Goal: Information Seeking & Learning: Learn about a topic

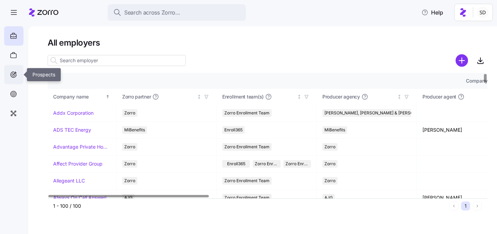
click at [16, 74] on icon at bounding box center [14, 75] width 6 height 6
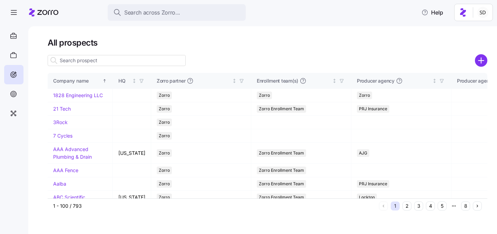
click at [88, 58] on input at bounding box center [117, 60] width 138 height 11
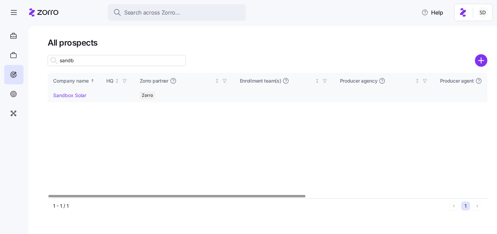
type input "sandb"
click at [74, 95] on link "Sandbox Solar" at bounding box center [69, 95] width 33 height 6
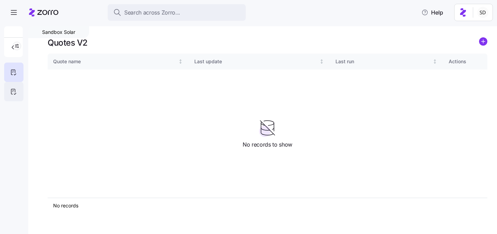
click at [13, 87] on div at bounding box center [13, 91] width 19 height 19
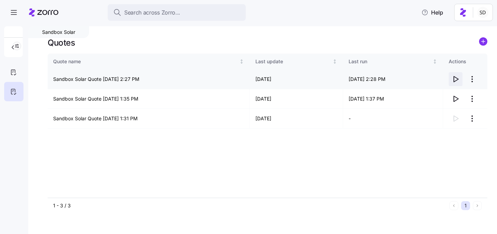
click at [455, 79] on icon "button" at bounding box center [456, 79] width 8 height 8
click at [14, 75] on icon at bounding box center [14, 72] width 8 height 8
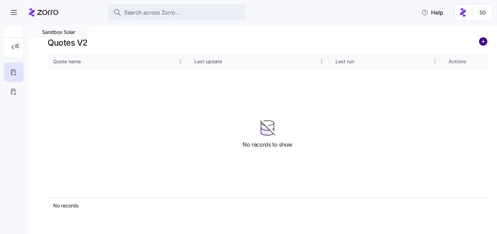
click at [483, 42] on circle "add icon" at bounding box center [484, 42] width 8 height 8
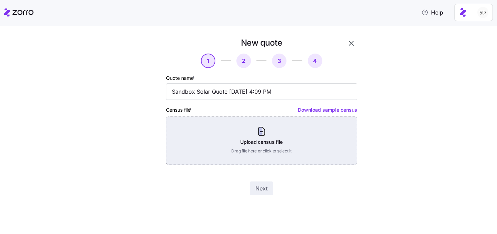
click at [288, 135] on div "Upload census file Drag file here or click to select it" at bounding box center [261, 140] width 191 height 48
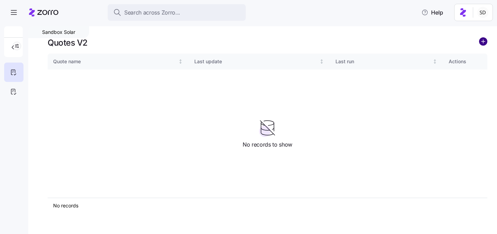
click at [482, 40] on circle "add icon" at bounding box center [484, 42] width 8 height 8
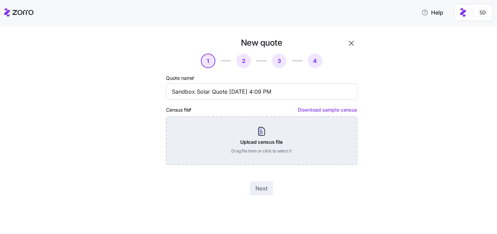
click at [275, 129] on div "Upload census file Drag file here or click to select it" at bounding box center [261, 140] width 191 height 48
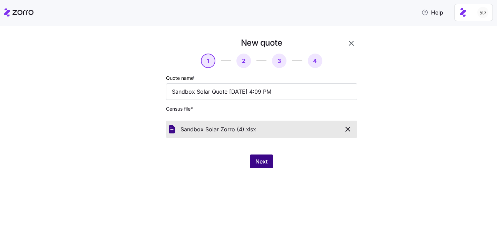
click at [261, 162] on span "Next" at bounding box center [262, 161] width 12 height 8
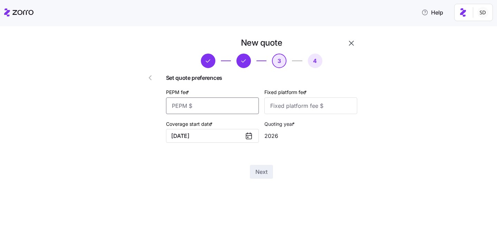
click at [229, 101] on input "PEPM fee *" at bounding box center [212, 105] width 93 height 17
type input "50"
click at [293, 105] on input "Fixed platform fee *" at bounding box center [311, 105] width 93 height 17
type input "100"
click at [413, 86] on div "New quote 3 4 Set quote preferences PEPM fee * 50 Fixed platform fee * 100 Cove…" at bounding box center [253, 112] width 468 height 150
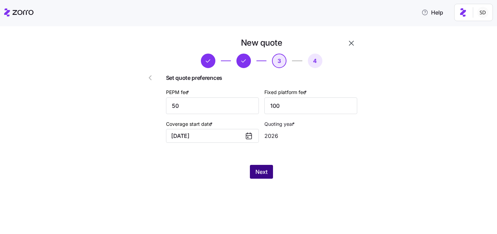
click at [262, 167] on button "Next" at bounding box center [261, 172] width 23 height 14
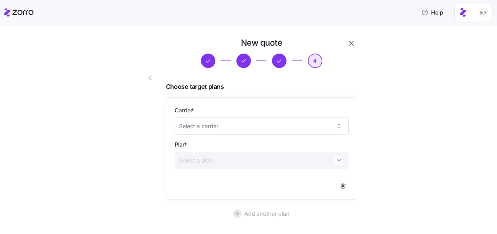
scroll to position [64, 0]
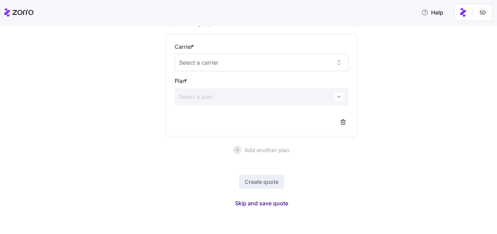
click at [261, 203] on span "Skip and save quote" at bounding box center [261, 203] width 53 height 8
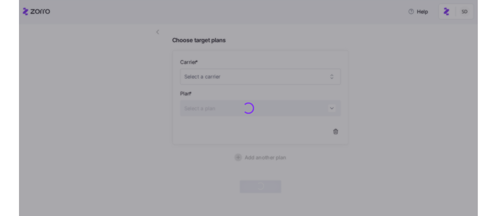
scroll to position [43, 0]
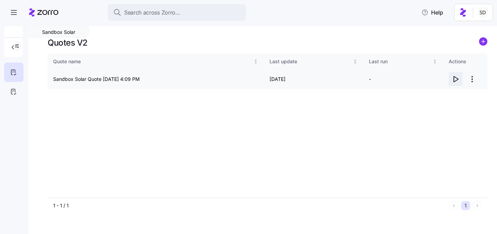
click at [453, 78] on icon "button" at bounding box center [456, 79] width 8 height 8
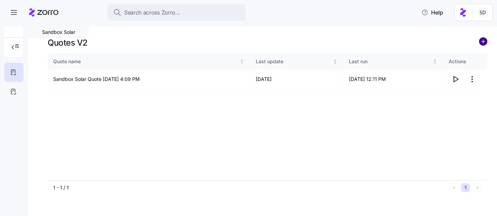
click at [482, 42] on circle "add icon" at bounding box center [484, 42] width 8 height 8
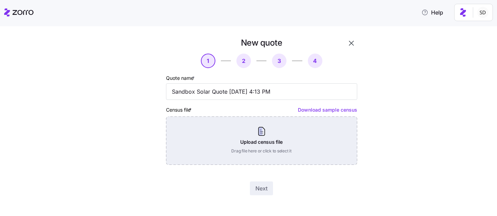
click at [267, 131] on div "Upload census file Drag file here or click to select it" at bounding box center [261, 140] width 191 height 48
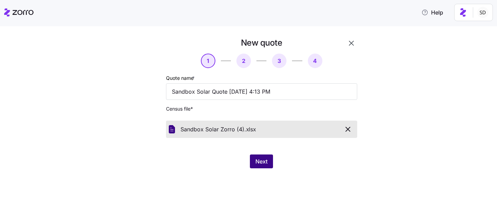
click at [261, 158] on span "Next" at bounding box center [262, 161] width 12 height 8
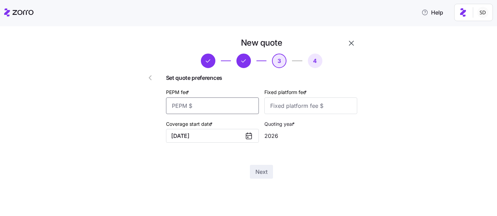
click at [222, 105] on input "PEPM fee *" at bounding box center [212, 105] width 93 height 17
type input "70"
click at [295, 108] on input "Fixed platform fee *" at bounding box center [311, 105] width 93 height 17
type input "100"
click at [298, 170] on div "Next" at bounding box center [261, 172] width 191 height 14
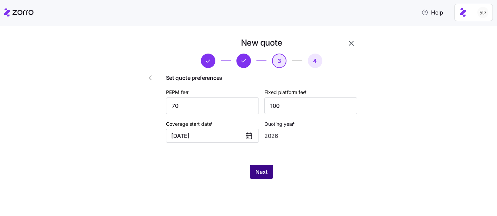
click at [267, 170] on span "Next" at bounding box center [262, 172] width 12 height 8
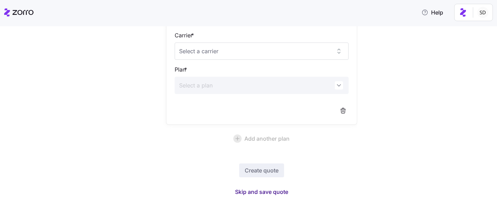
click at [263, 191] on span "Skip and save quote" at bounding box center [261, 192] width 53 height 8
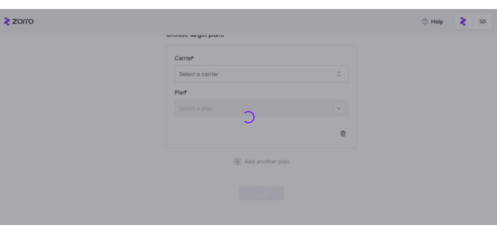
scroll to position [61, 0]
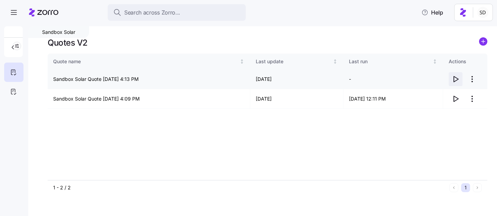
click at [455, 80] on icon "button" at bounding box center [456, 79] width 8 height 8
click at [0, 0] on body "Search across Zorro... Help Sandbox Solar Quotes V2 Quote name Last update Last…" at bounding box center [248, 106] width 497 height 212
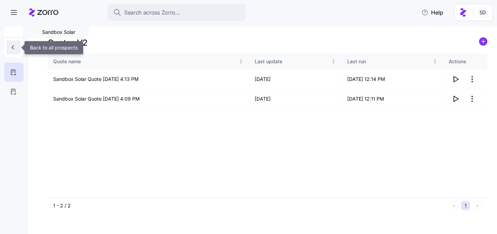
click at [12, 47] on icon "button" at bounding box center [12, 47] width 7 height 7
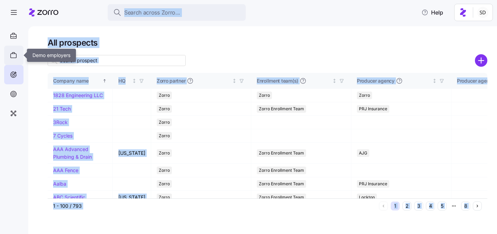
click at [11, 60] on div at bounding box center [13, 55] width 19 height 19
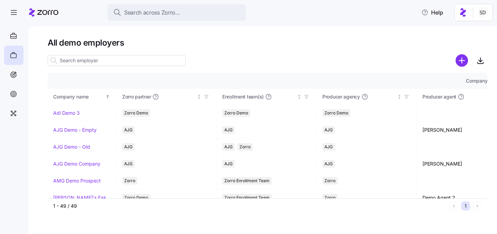
click at [68, 59] on input at bounding box center [117, 60] width 138 height 11
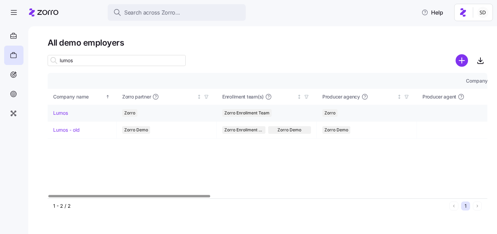
type input "lumos"
click at [57, 114] on link "Lumos" at bounding box center [60, 113] width 15 height 7
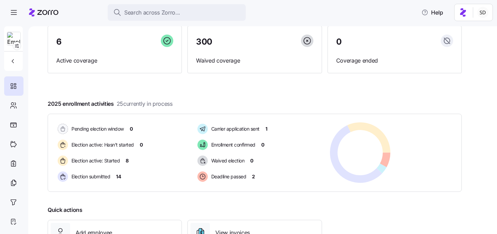
scroll to position [119, 0]
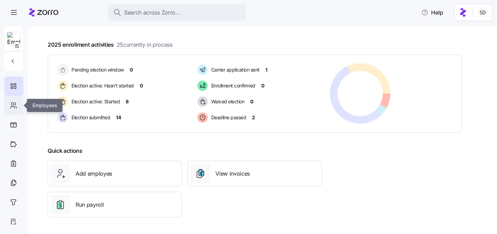
click at [11, 103] on icon at bounding box center [12, 104] width 2 height 2
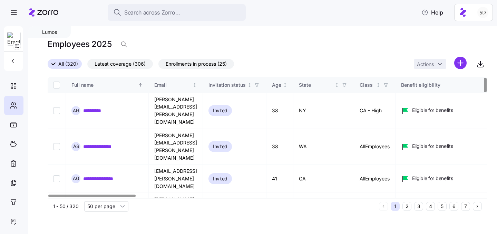
click at [454, 208] on button "6" at bounding box center [454, 206] width 9 height 9
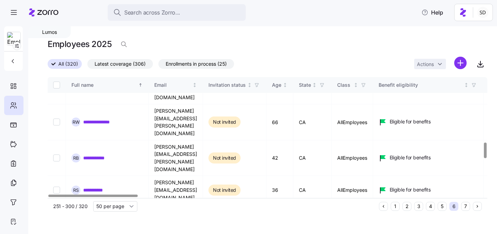
scroll to position [505, 0]
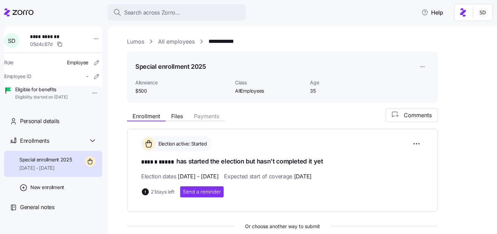
scroll to position [95, 0]
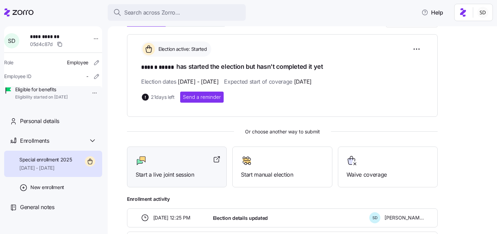
click at [159, 167] on div "Start a live joint session" at bounding box center [177, 167] width 83 height 24
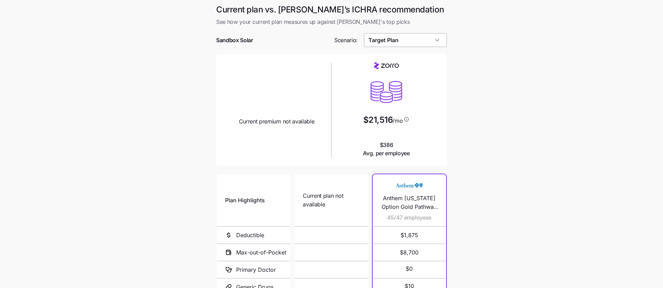
click at [436, 41] on input "Target Plan" at bounding box center [405, 40] width 83 height 14
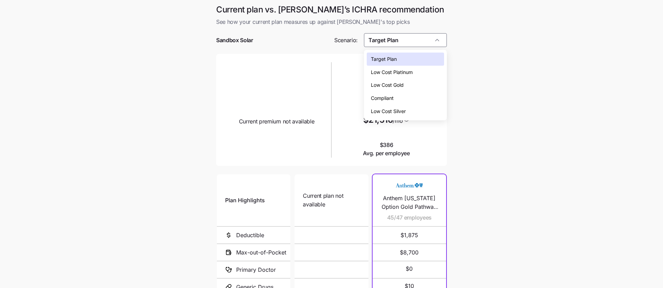
click at [425, 111] on div "Low Cost Silver" at bounding box center [406, 111] width 78 height 13
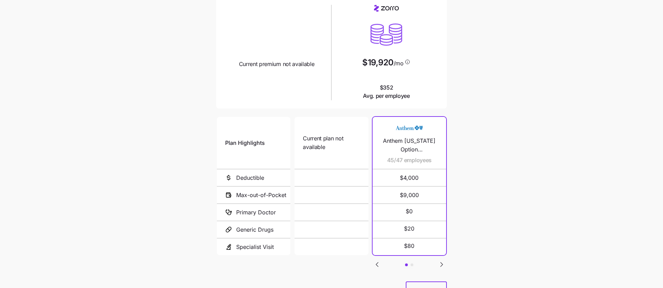
scroll to position [67, 0]
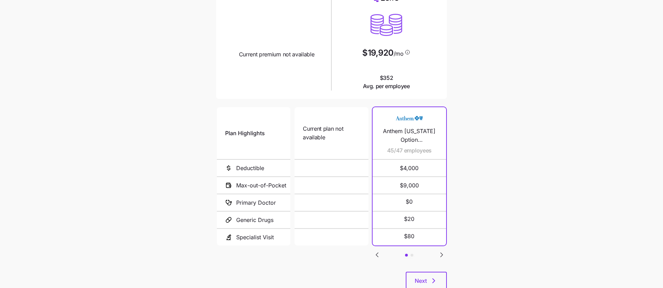
click at [441, 255] on icon "Go to next slide" at bounding box center [442, 255] width 2 height 4
click at [379, 253] on icon "Go to previous slide" at bounding box center [377, 254] width 8 height 8
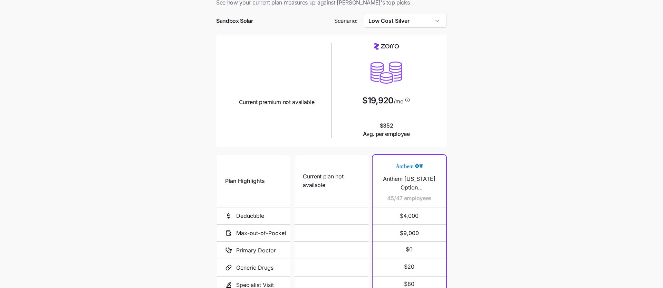
scroll to position [18, 0]
click at [415, 22] on input "Low Cost Silver" at bounding box center [405, 22] width 83 height 14
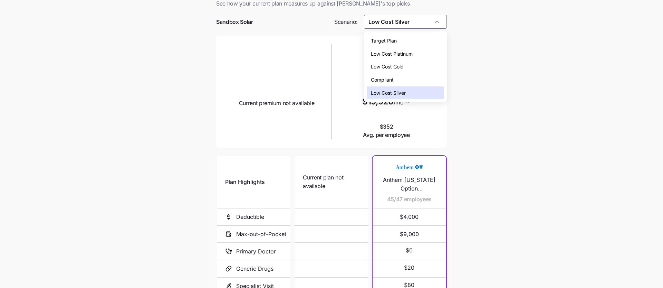
click at [416, 39] on div "Target Plan" at bounding box center [406, 40] width 78 height 13
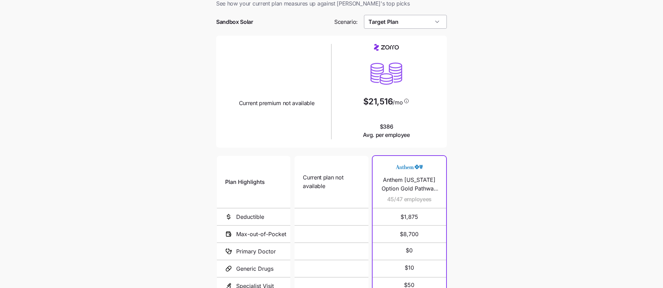
click at [415, 22] on input "Target Plan" at bounding box center [405, 22] width 83 height 14
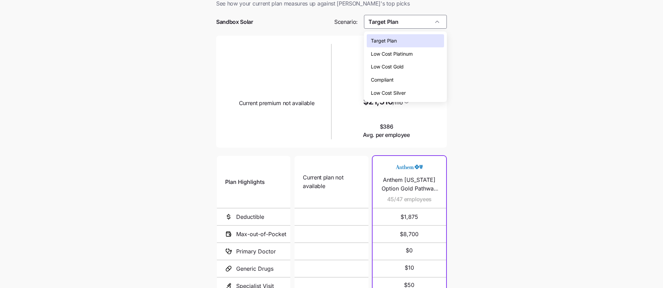
click at [416, 90] on div "Low Cost Silver" at bounding box center [406, 92] width 78 height 13
type input "Low Cost Silver"
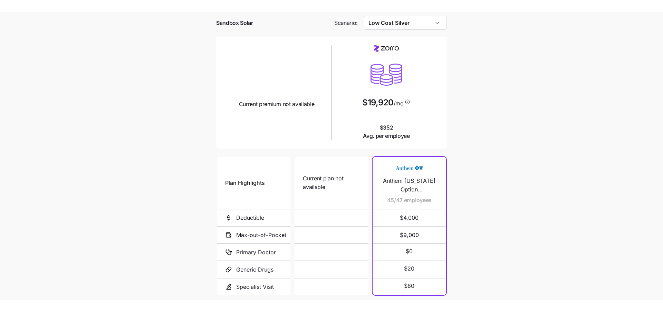
scroll to position [0, 0]
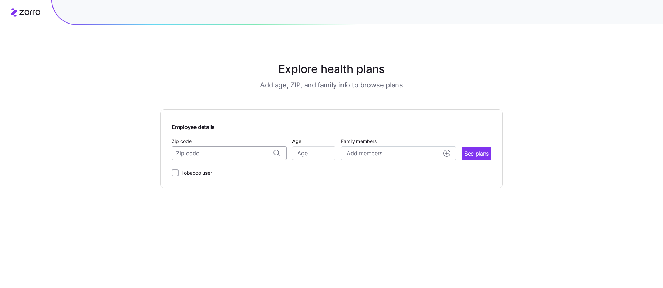
click at [210, 152] on input "Zip code" at bounding box center [229, 153] width 115 height 14
type input "0"
click at [235, 172] on span "80524, Larimer County, CO" at bounding box center [228, 171] width 97 height 9
type input "80524, Larimer County, CO"
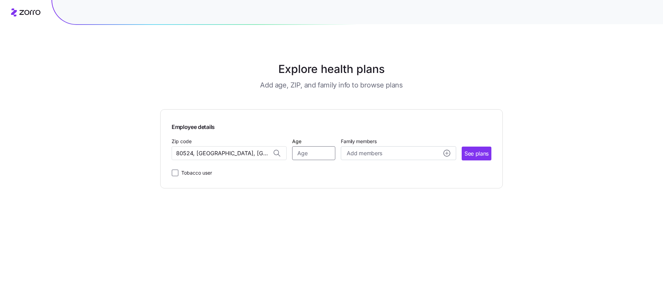
click at [325, 151] on input "Age" at bounding box center [313, 153] width 43 height 14
type input "30"
click at [447, 180] on div "Employee details Zip code 80524, Larimer County, CO Age 30 Family members Add m…" at bounding box center [331, 148] width 343 height 79
click at [474, 154] on span "See plans" at bounding box center [477, 153] width 24 height 9
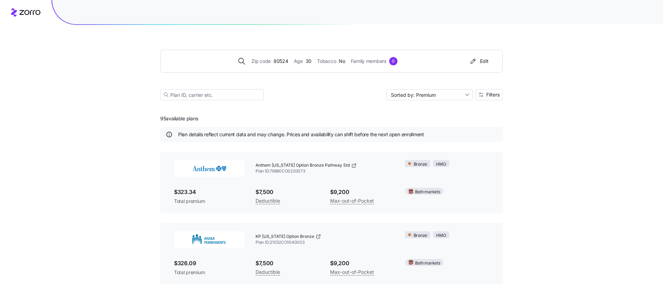
drag, startPoint x: 491, startPoint y: 145, endPoint x: 403, endPoint y: 138, distance: 88.7
click at [491, 95] on span "Filters" at bounding box center [492, 94] width 13 height 5
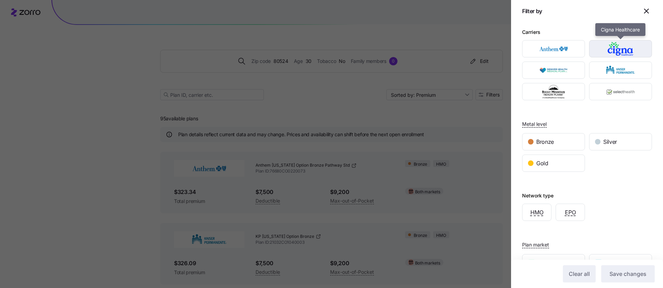
click at [615, 50] on img "button" at bounding box center [621, 49] width 51 height 14
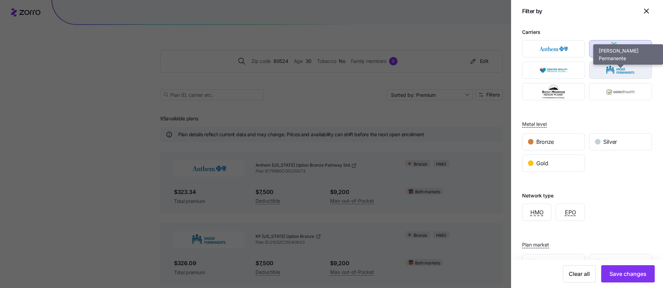
click at [615, 68] on img "button" at bounding box center [621, 70] width 51 height 14
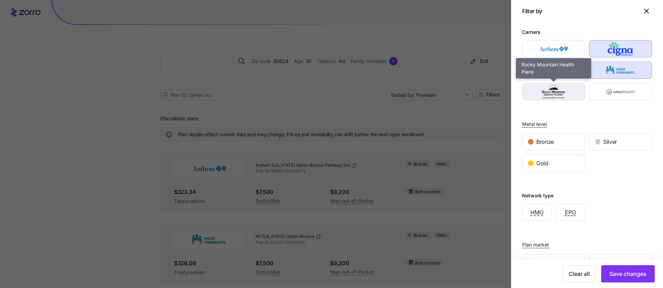
click at [560, 97] on img "button" at bounding box center [554, 92] width 51 height 14
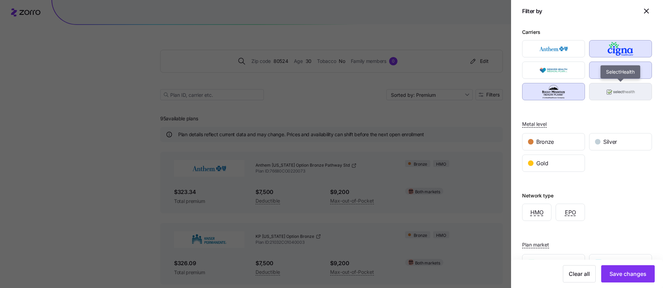
click at [613, 88] on img "button" at bounding box center [621, 92] width 51 height 14
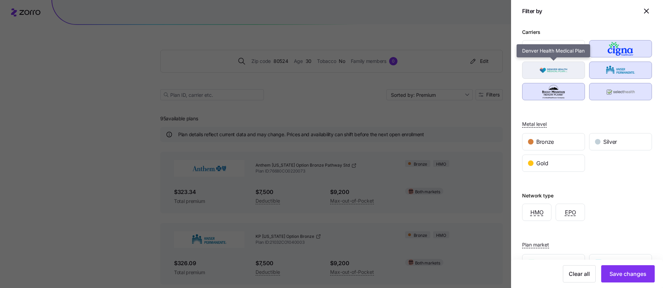
click at [559, 71] on img "button" at bounding box center [554, 70] width 51 height 14
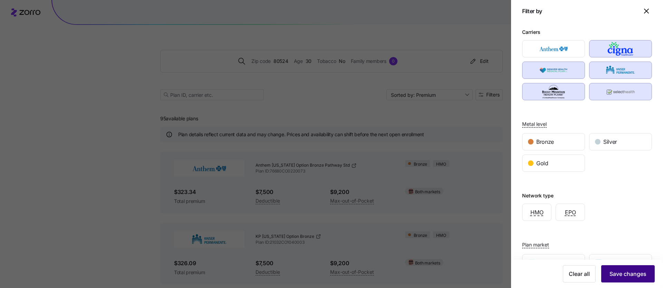
click at [631, 269] on button "Save changes" at bounding box center [628, 273] width 54 height 17
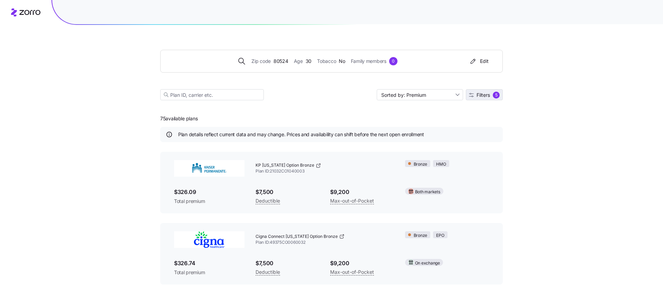
click at [483, 95] on span "Filters" at bounding box center [483, 95] width 13 height 5
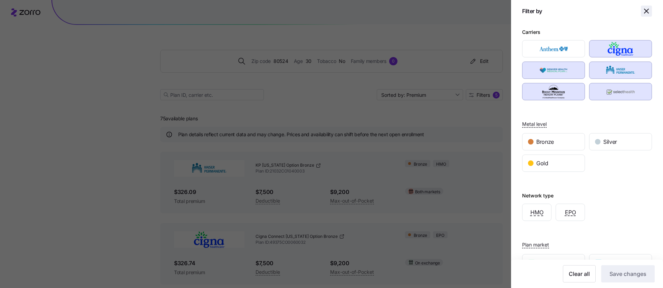
click at [648, 12] on icon "button" at bounding box center [647, 11] width 8 height 8
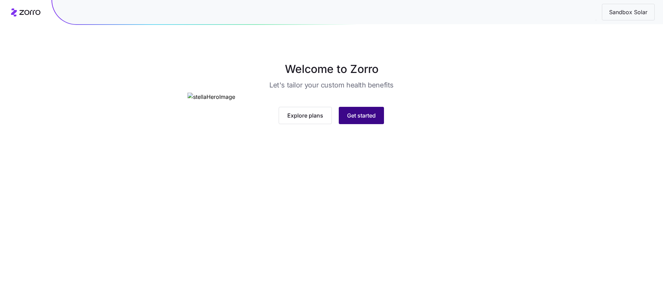
click at [366, 124] on button "Get started" at bounding box center [361, 115] width 45 height 17
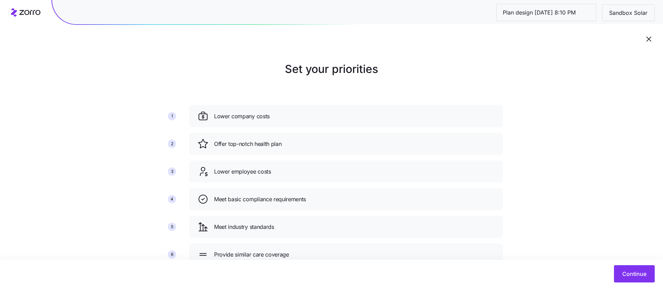
scroll to position [11, 0]
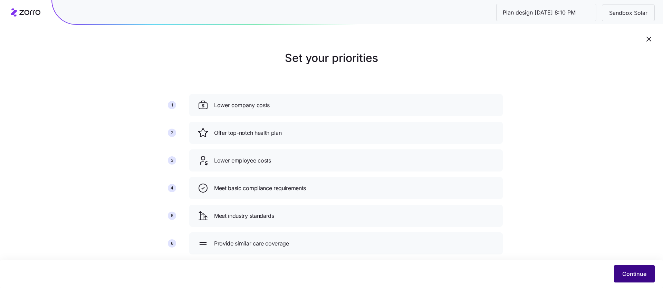
click at [641, 281] on button "Continue" at bounding box center [634, 273] width 41 height 17
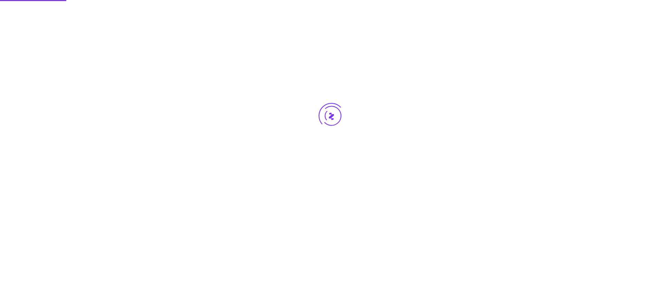
scroll to position [0, 0]
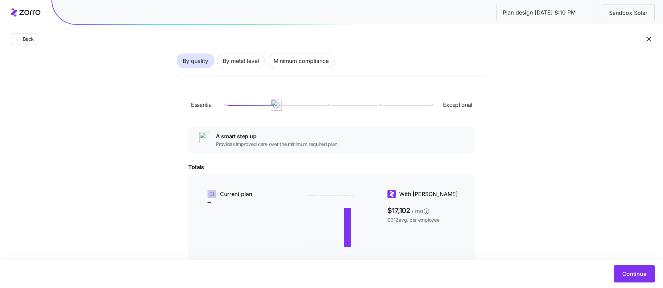
scroll to position [48, 0]
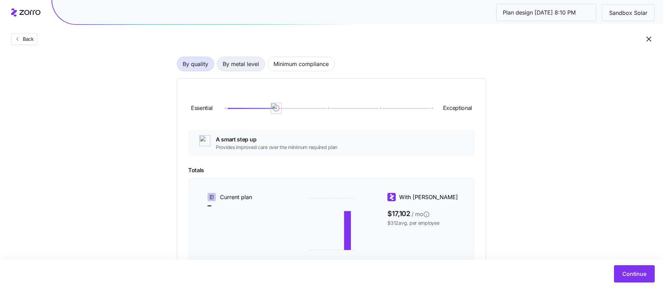
click at [246, 58] on span "By metal level" at bounding box center [241, 64] width 36 height 14
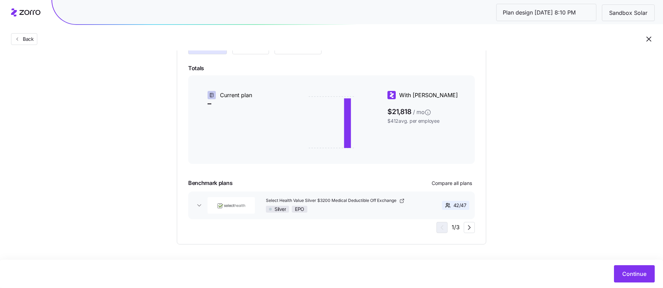
scroll to position [101, 0]
click at [198, 204] on icon "button" at bounding box center [199, 205] width 3 height 2
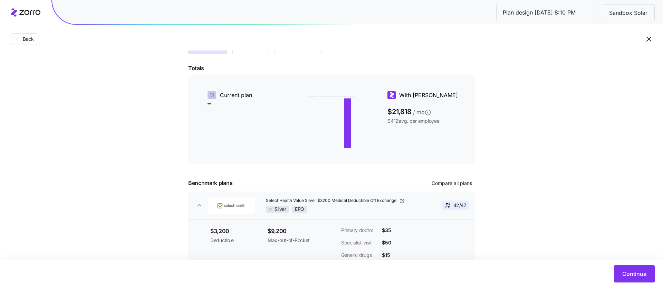
scroll to position [153, 0]
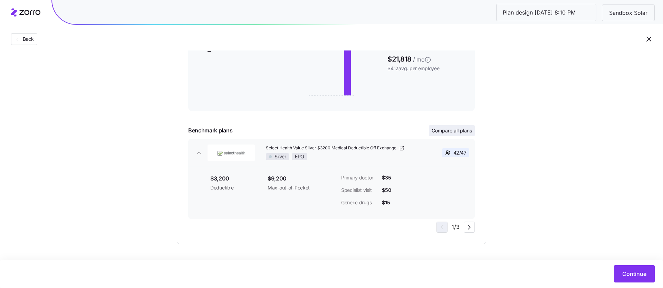
click at [449, 127] on span "Compare all plans" at bounding box center [452, 130] width 40 height 7
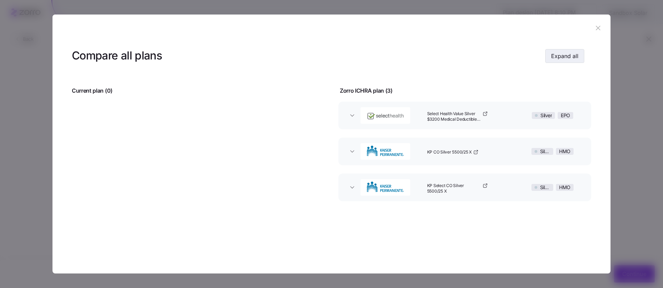
click at [558, 57] on span "Expand all" at bounding box center [564, 56] width 27 height 8
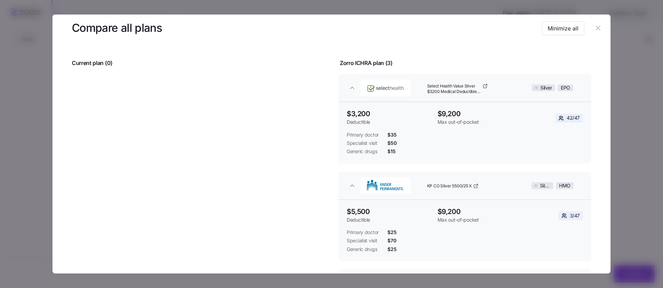
scroll to position [26, 0]
click at [598, 28] on icon "button" at bounding box center [599, 28] width 8 height 8
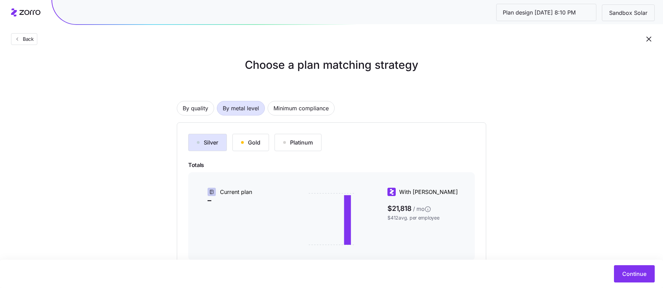
scroll to position [0, 0]
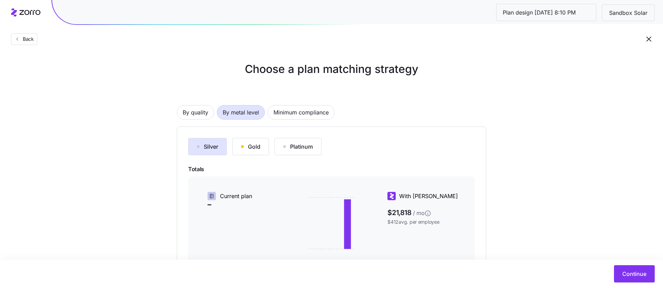
click at [653, 41] on icon "button" at bounding box center [649, 39] width 8 height 8
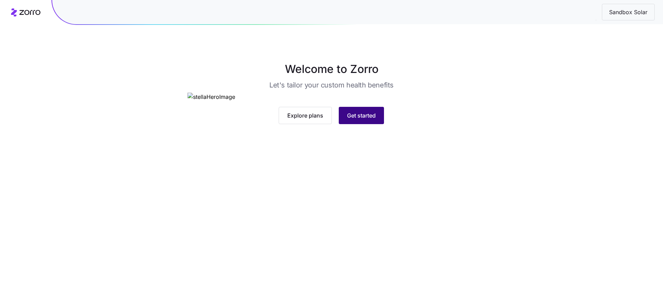
click at [351, 120] on span "Get started" at bounding box center [361, 115] width 29 height 8
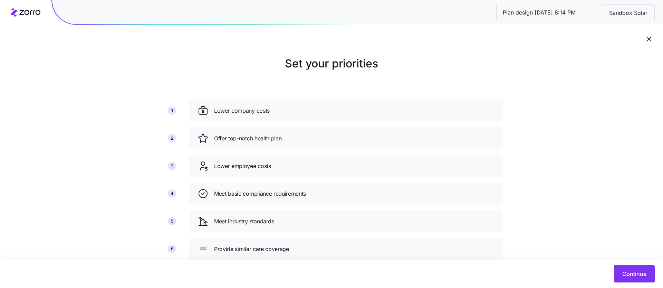
scroll to position [27, 0]
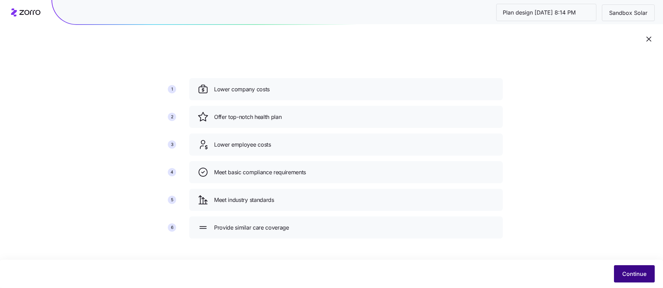
click at [644, 277] on span "Continue" at bounding box center [635, 273] width 24 height 8
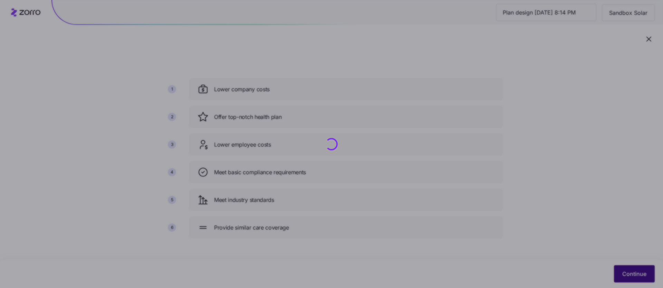
scroll to position [0, 0]
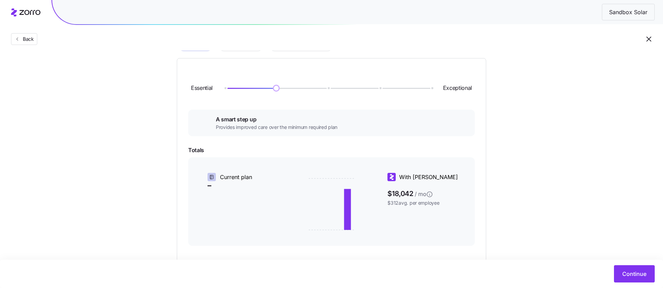
scroll to position [30, 0]
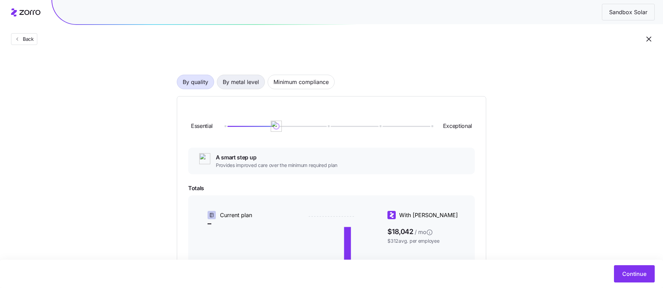
click at [238, 86] on span "By metal level" at bounding box center [241, 82] width 36 height 14
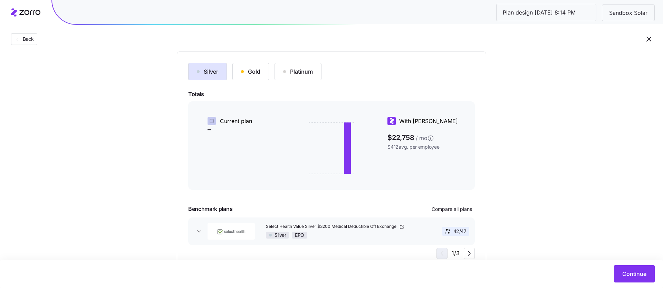
scroll to position [75, 0]
click at [243, 73] on div "Gold" at bounding box center [250, 71] width 19 height 8
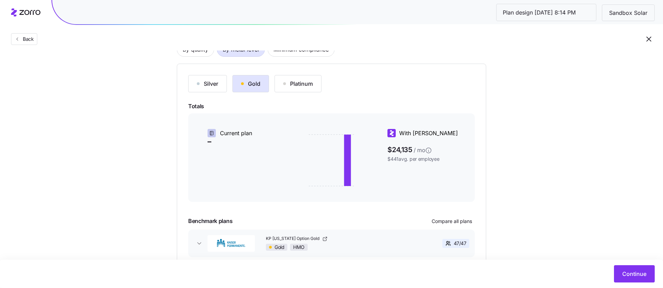
scroll to position [66, 0]
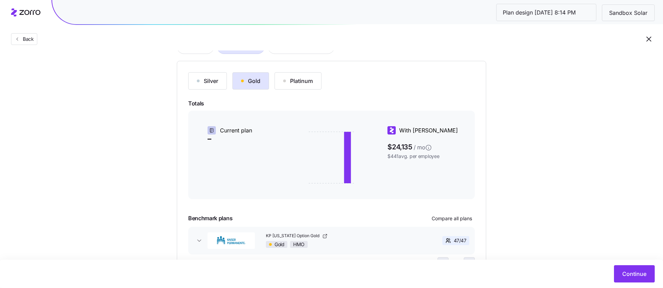
click at [301, 83] on div "Platinum" at bounding box center [298, 81] width 30 height 8
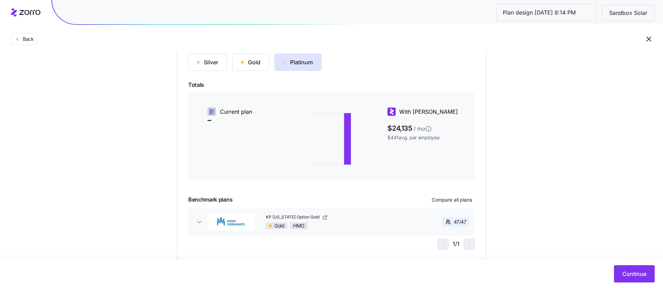
scroll to position [79, 0]
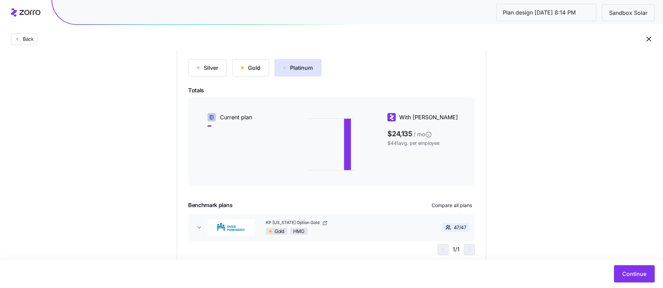
click at [254, 76] on div "Silver Gold Platinum Totals Current plan – With Zorro $24,135 / mo $441 avg. pe…" at bounding box center [331, 157] width 287 height 196
click at [253, 75] on button "Gold" at bounding box center [250, 67] width 37 height 17
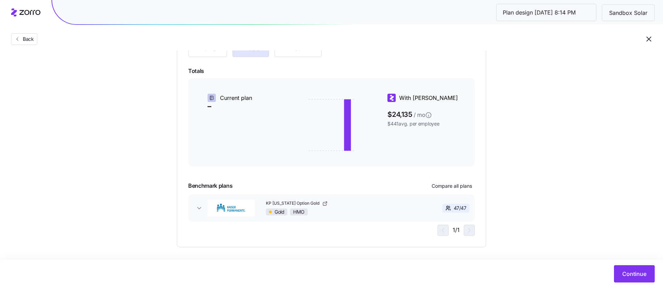
scroll to position [101, 0]
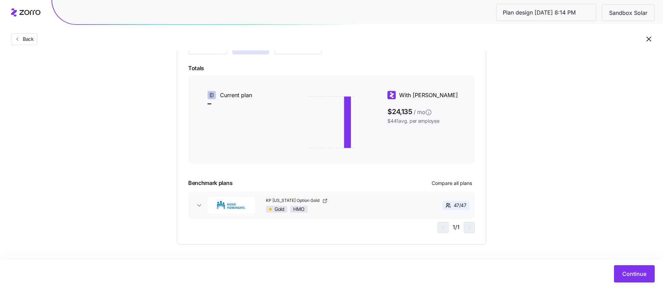
click at [447, 201] on div "47 / 47" at bounding box center [456, 205] width 27 height 9
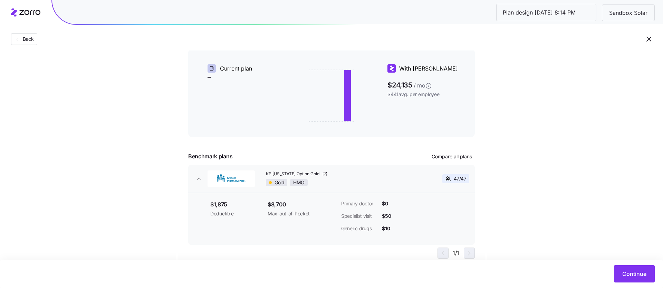
scroll to position [153, 0]
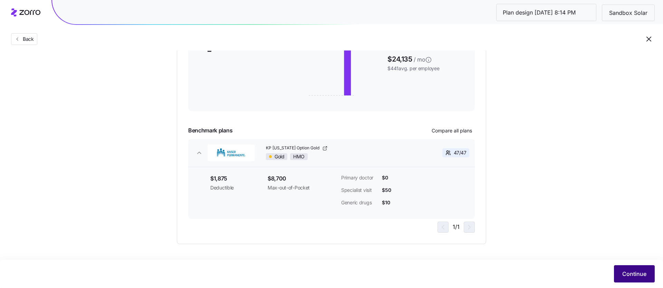
click at [635, 270] on span "Continue" at bounding box center [635, 273] width 24 height 8
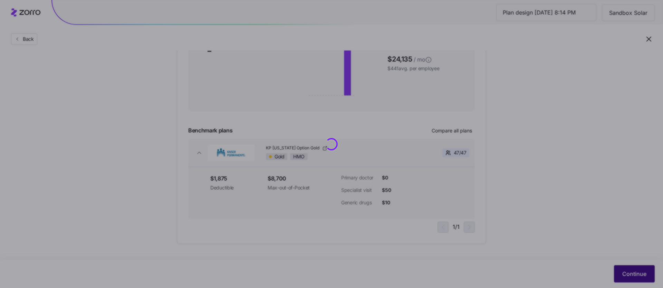
scroll to position [0, 0]
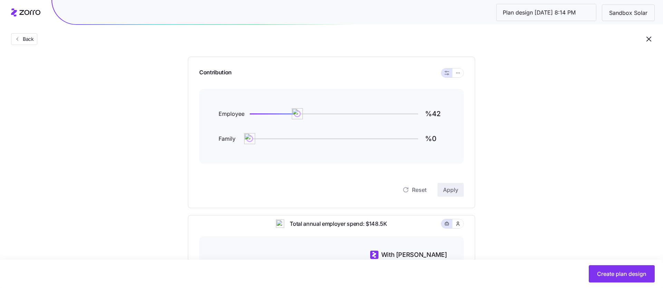
scroll to position [59, 0]
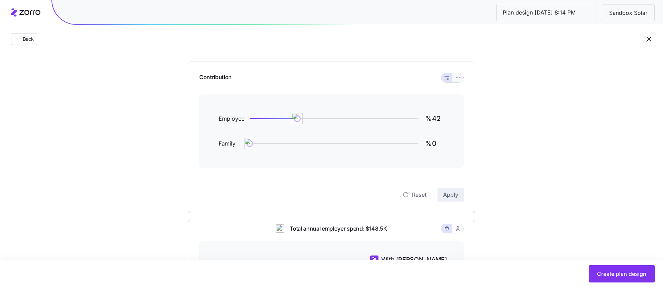
click at [456, 81] on button "button" at bounding box center [458, 77] width 11 height 9
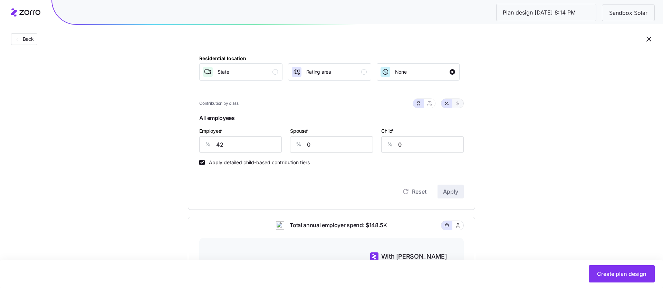
scroll to position [113, 0]
click at [432, 102] on icon "button" at bounding box center [430, 102] width 6 height 6
type input "21"
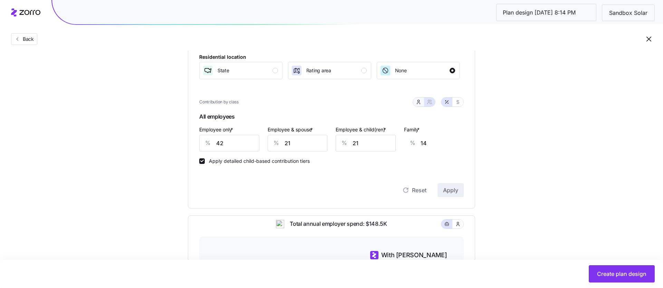
click at [419, 101] on icon "button" at bounding box center [419, 102] width 6 height 6
type input "0"
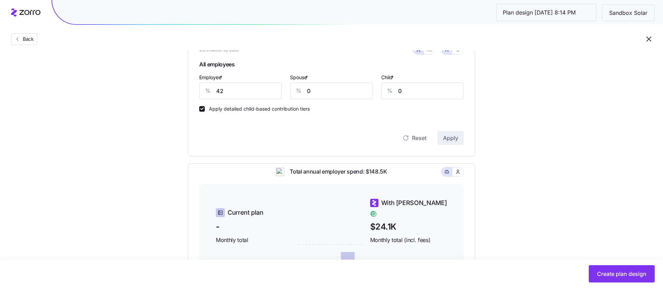
scroll to position [117, 0]
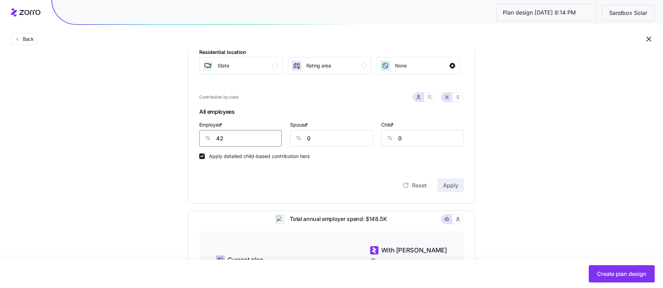
click at [248, 138] on input "42" at bounding box center [240, 138] width 83 height 17
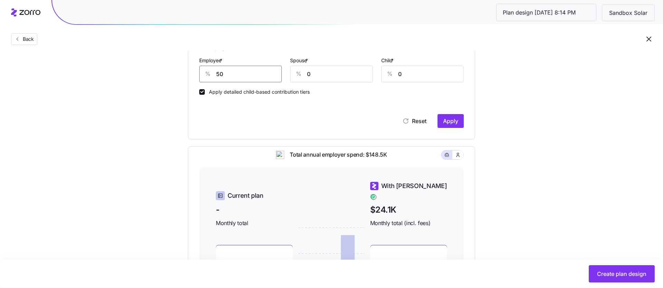
scroll to position [195, 0]
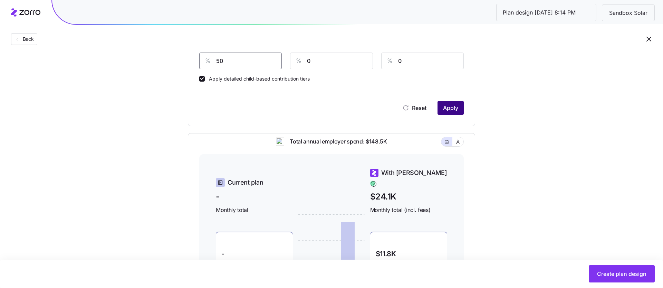
type input "50"
click at [443, 106] on span "Apply" at bounding box center [450, 108] width 15 height 8
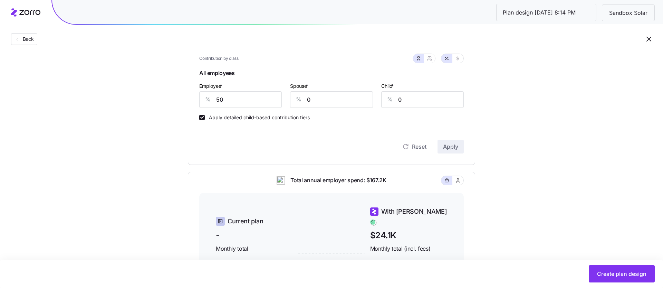
scroll to position [157, 0]
click at [241, 98] on input "50" at bounding box center [240, 99] width 83 height 17
type input "70"
click at [456, 143] on span "Apply" at bounding box center [450, 146] width 15 height 8
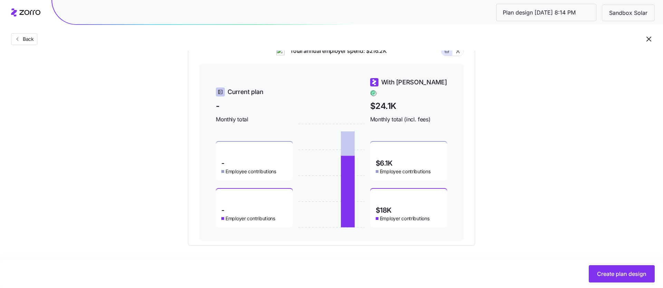
scroll to position [83, 0]
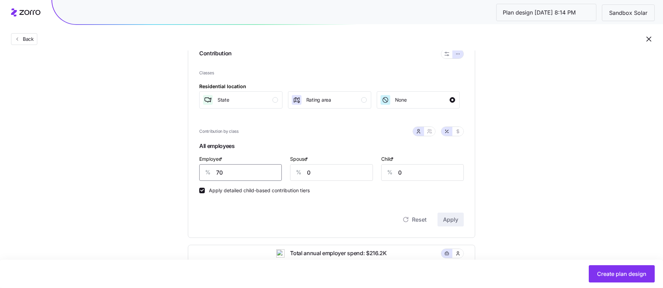
click at [243, 169] on input "70" at bounding box center [240, 172] width 83 height 17
type input "100"
click at [456, 226] on div "Contribution Classes Residential location State Rating area None Contribution b…" at bounding box center [331, 138] width 287 height 200
click at [455, 224] on button "Apply" at bounding box center [451, 219] width 26 height 14
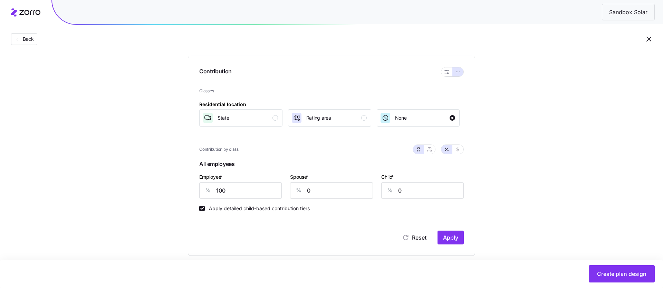
scroll to position [77, 0]
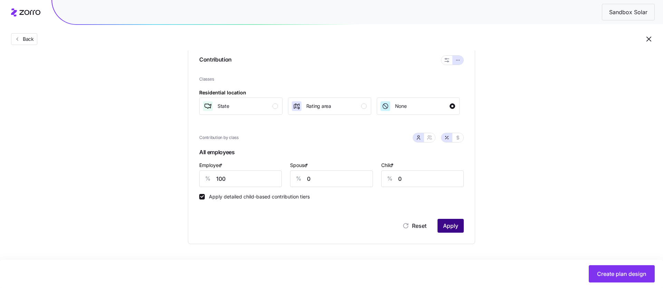
click at [459, 230] on button "Apply" at bounding box center [451, 226] width 26 height 14
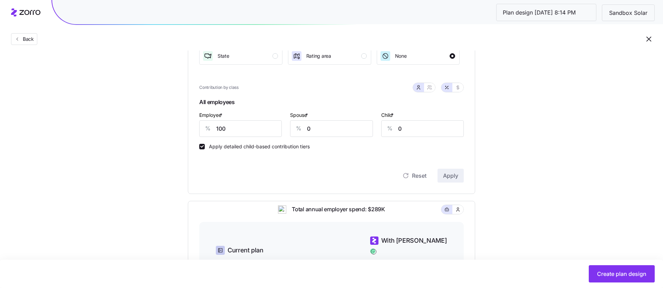
scroll to position [105, 0]
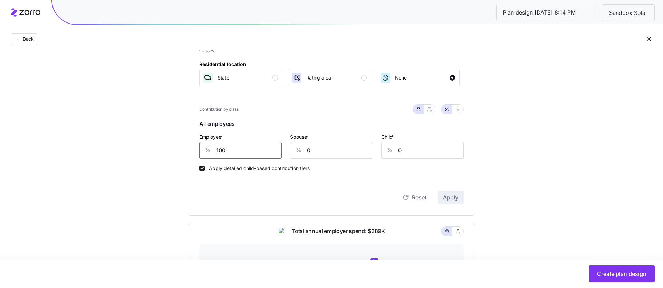
click at [273, 150] on input "100" at bounding box center [240, 150] width 83 height 17
type input "75"
click at [459, 197] on button "Apply" at bounding box center [451, 197] width 26 height 14
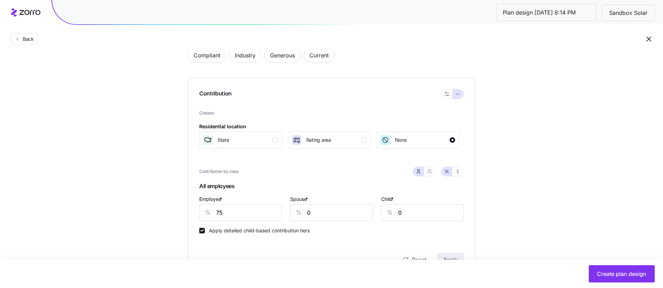
scroll to position [86, 0]
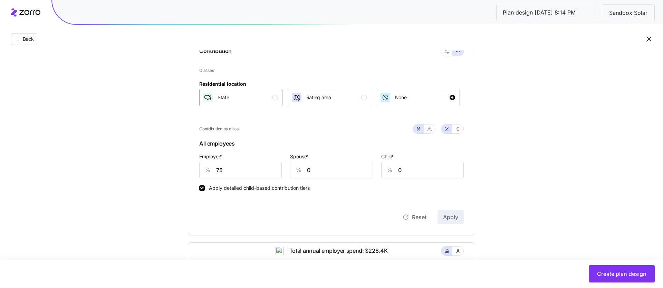
click at [259, 95] on div "State" at bounding box center [240, 97] width 76 height 11
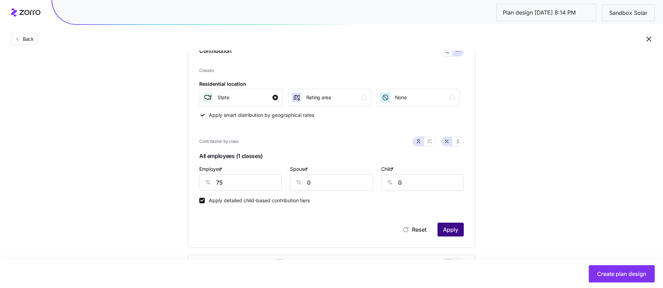
click at [455, 225] on span "Apply" at bounding box center [450, 229] width 15 height 8
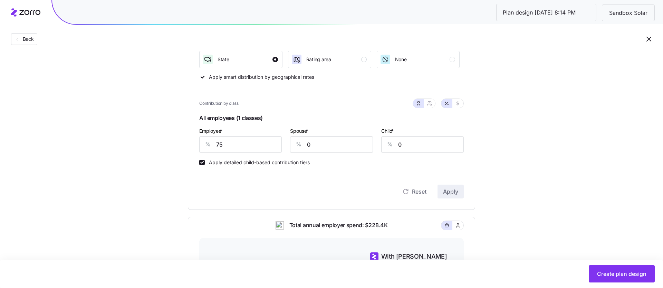
scroll to position [125, 0]
click at [459, 100] on icon "button" at bounding box center [458, 102] width 6 height 6
click at [282, 142] on div "Employee * $ 345" at bounding box center [240, 138] width 91 height 35
click at [280, 142] on input "345" at bounding box center [240, 143] width 83 height 17
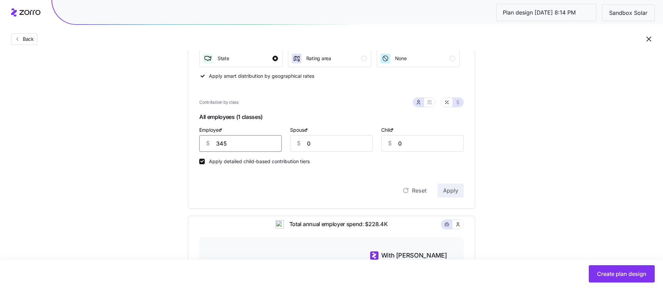
click at [274, 142] on input "345" at bounding box center [240, 143] width 83 height 17
click at [467, 154] on div "Contribution Classes Residential location State Rating area None Apply smart di…" at bounding box center [331, 102] width 287 height 212
click at [278, 142] on input "1830" at bounding box center [240, 143] width 83 height 17
type input "183"
click at [451, 192] on span "Apply" at bounding box center [450, 190] width 15 height 8
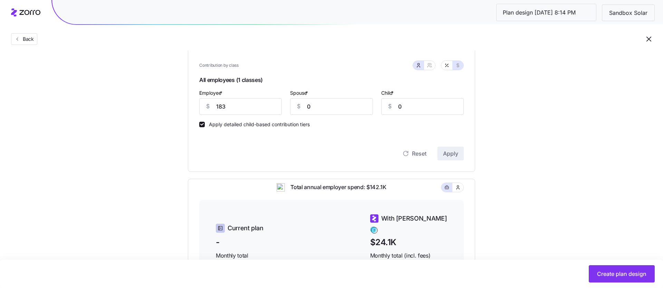
scroll to position [163, 0]
click at [434, 66] on button "button" at bounding box center [429, 63] width 11 height 9
type input "183"
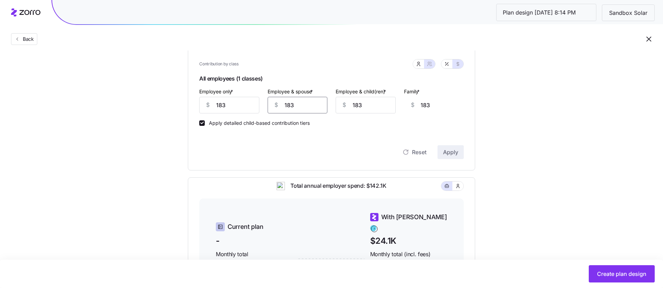
click at [304, 105] on input "183" at bounding box center [298, 105] width 60 height 17
type input "0"
type input "00"
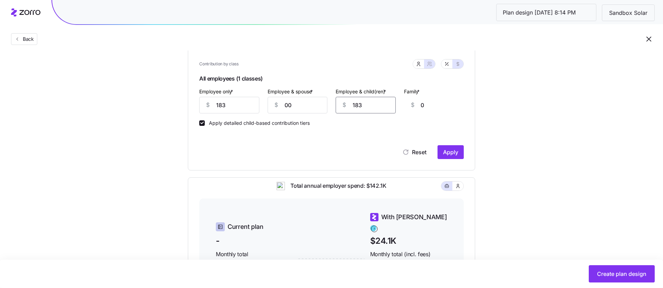
click at [364, 104] on input "183" at bounding box center [366, 105] width 60 height 17
type input "0"
click at [303, 103] on input "00" at bounding box center [298, 105] width 60 height 17
type input "0"
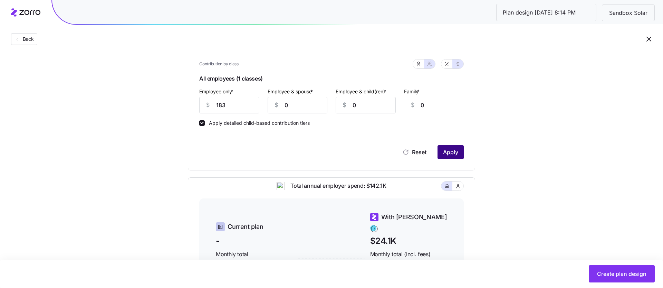
click at [440, 154] on button "Apply" at bounding box center [451, 152] width 26 height 14
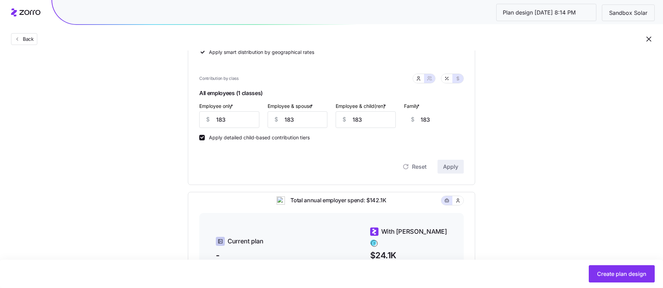
scroll to position [148, 0]
click at [448, 82] on button "button" at bounding box center [447, 79] width 11 height 9
type input "40"
type input "20"
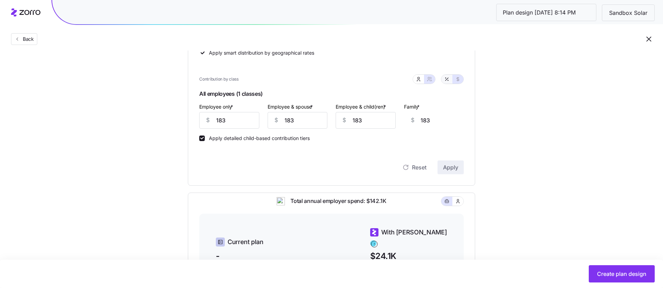
type input "13"
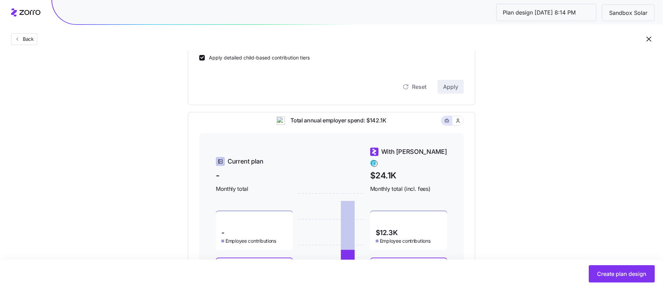
scroll to position [238, 0]
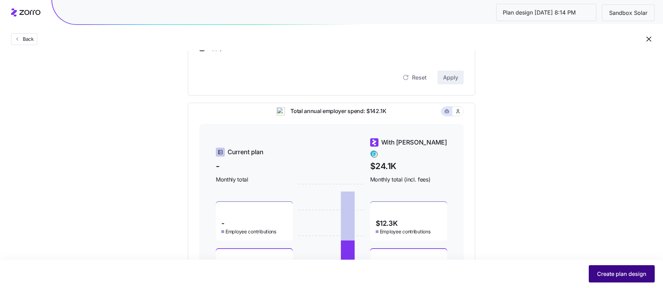
click at [608, 274] on span "Create plan design" at bounding box center [621, 273] width 49 height 8
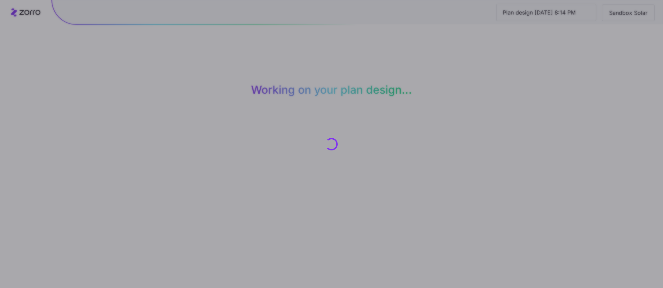
scroll to position [0, 0]
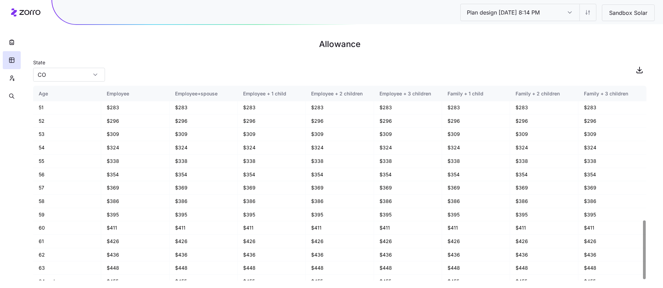
scroll to position [444, 0]
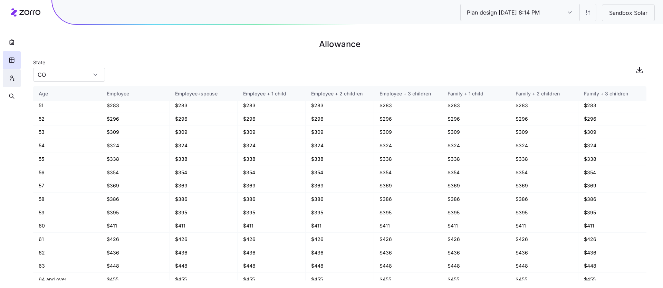
click at [12, 80] on icon "button" at bounding box center [12, 78] width 6 height 7
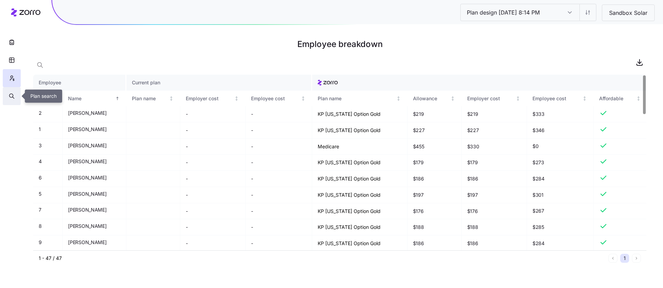
click at [11, 94] on icon "button" at bounding box center [12, 96] width 6 height 7
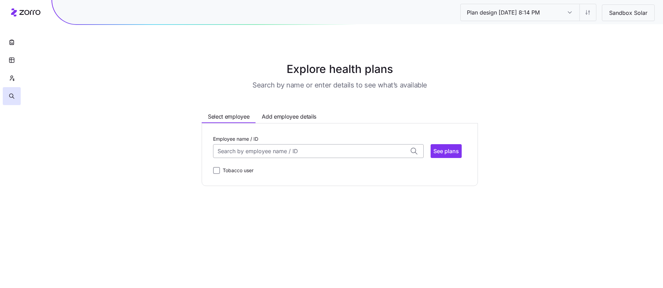
click at [254, 147] on input "Employee name / ID" at bounding box center [318, 151] width 211 height 14
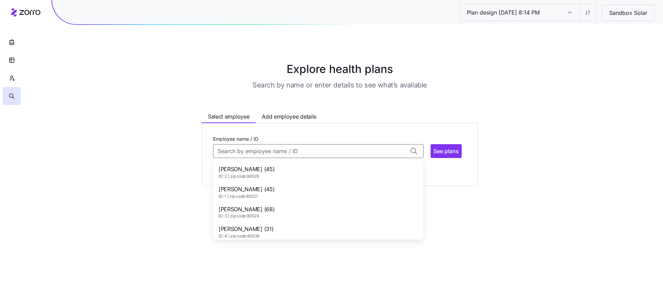
click at [259, 168] on span "Adam Meyer (45)" at bounding box center [247, 169] width 56 height 9
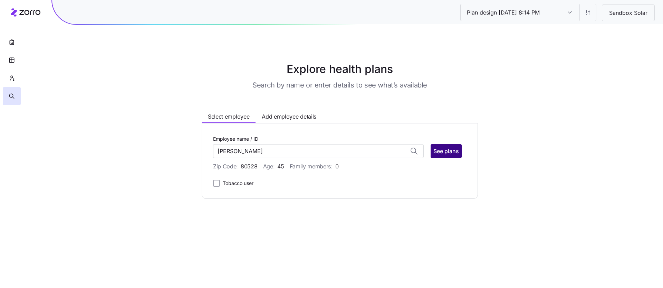
click at [449, 154] on span "See plans" at bounding box center [447, 151] width 26 height 8
type input "Adam Meyer (ID: 2)"
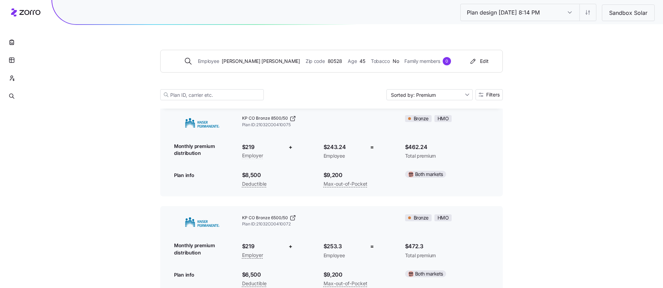
scroll to position [146, 0]
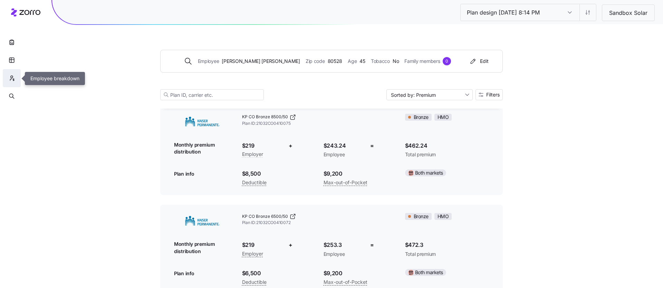
click at [11, 78] on icon "button" at bounding box center [12, 78] width 6 height 7
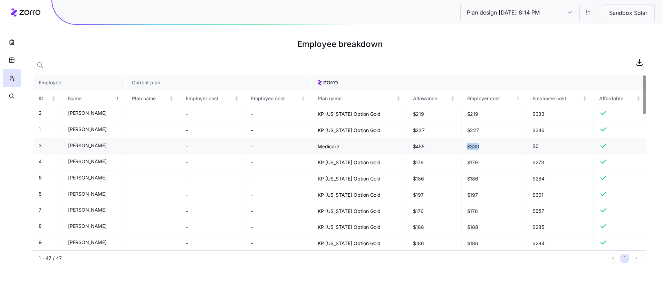
drag, startPoint x: 481, startPoint y: 145, endPoint x: 464, endPoint y: 145, distance: 16.2
click at [464, 145] on td "$330" at bounding box center [494, 147] width 65 height 16
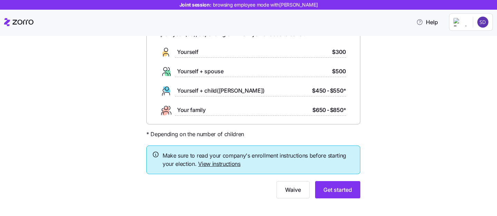
scroll to position [61, 0]
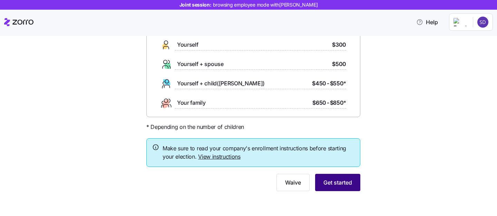
click at [332, 182] on span "Get started" at bounding box center [338, 182] width 29 height 8
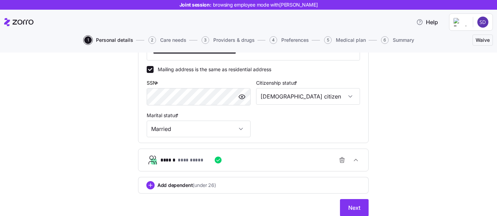
scroll to position [245, 0]
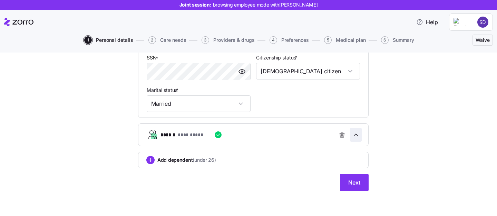
click at [358, 136] on icon "button" at bounding box center [356, 134] width 7 height 7
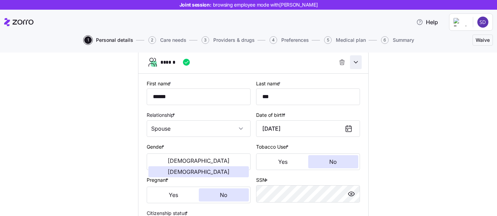
scroll to position [319, 0]
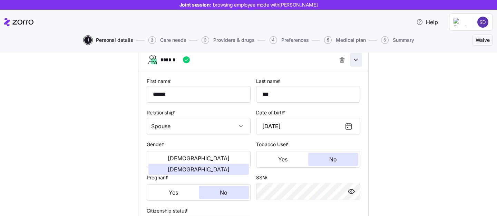
click at [358, 57] on icon "button" at bounding box center [356, 59] width 7 height 7
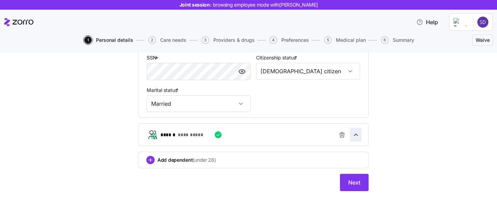
scroll to position [245, 0]
click at [353, 181] on span "Next" at bounding box center [355, 182] width 12 height 8
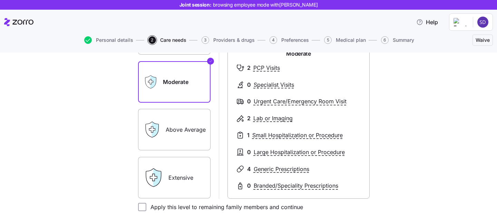
scroll to position [103, 0]
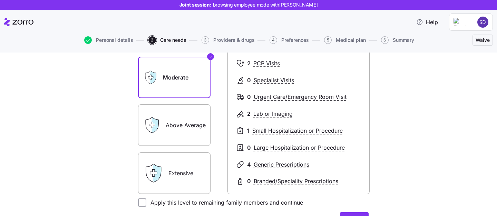
click at [183, 160] on label "Extensive" at bounding box center [174, 172] width 73 height 41
click at [0, 0] on input "Extensive" at bounding box center [0, 0] width 0 height 0
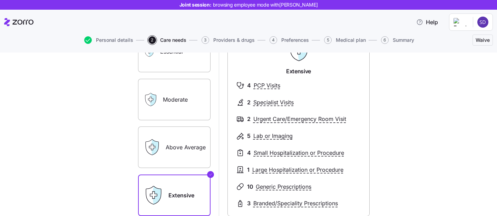
scroll to position [74, 0]
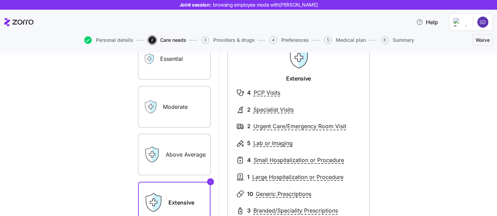
click at [174, 116] on label "Moderate" at bounding box center [174, 106] width 73 height 41
click at [0, 0] on input "Moderate" at bounding box center [0, 0] width 0 height 0
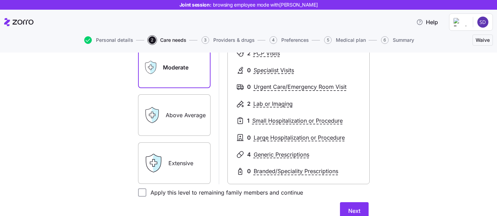
scroll to position [136, 0]
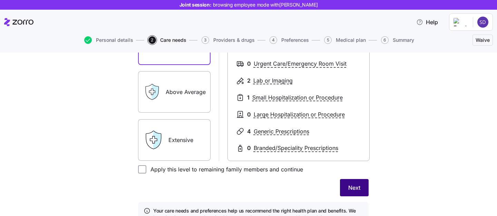
click at [353, 187] on span "Next" at bounding box center [355, 187] width 12 height 8
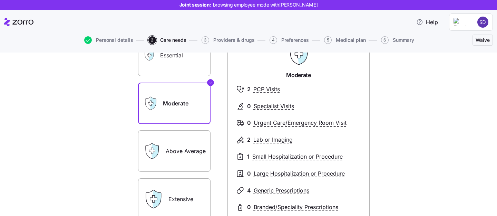
scroll to position [81, 0]
click at [180, 67] on label "Essential" at bounding box center [174, 54] width 73 height 41
click at [0, 0] on input "Essential" at bounding box center [0, 0] width 0 height 0
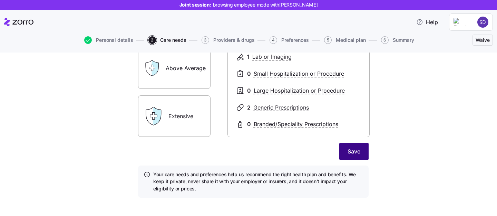
scroll to position [168, 0]
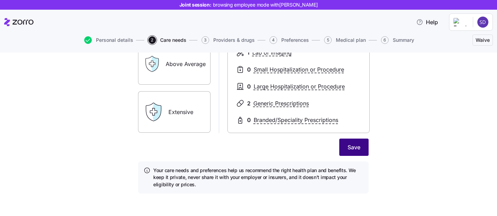
click at [356, 148] on span "Save" at bounding box center [354, 147] width 13 height 8
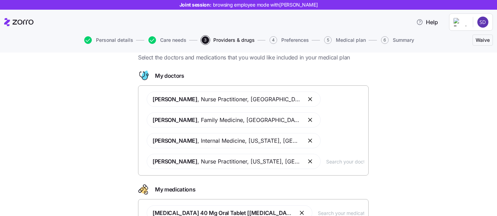
scroll to position [37, 0]
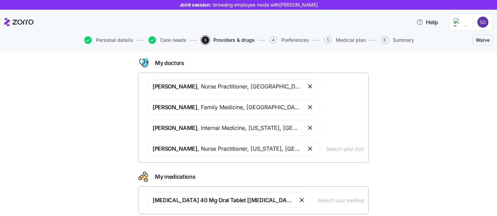
click at [326, 146] on input "text" at bounding box center [345, 149] width 38 height 8
type input "[PERSON_NAME]"
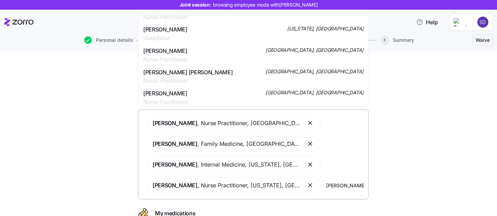
scroll to position [442, 0]
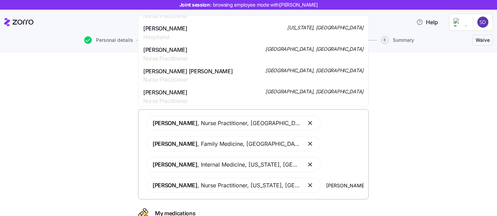
click at [286, 77] on div "[PERSON_NAME] [PERSON_NAME] Nurse Practitioner [GEOGRAPHIC_DATA], [GEOGRAPHIC_D…" at bounding box center [253, 75] width 220 height 17
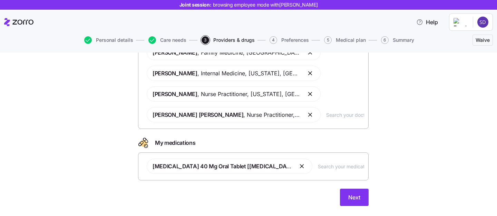
scroll to position [96, 0]
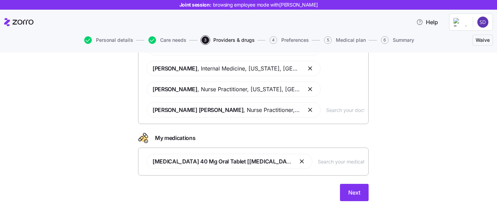
click at [318, 161] on input "text" at bounding box center [341, 162] width 46 height 8
type input "[MEDICAL_DATA]"
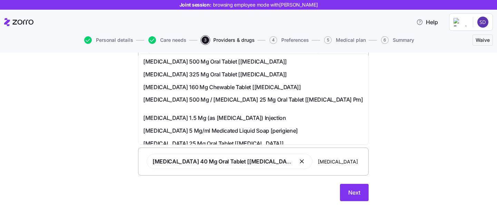
click at [221, 76] on span "[MEDICAL_DATA] 325 Mg Oral Tablet [[MEDICAL_DATA]]" at bounding box center [215, 74] width 144 height 9
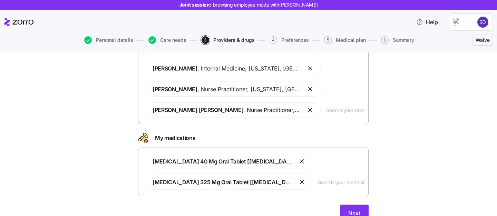
scroll to position [127, 0]
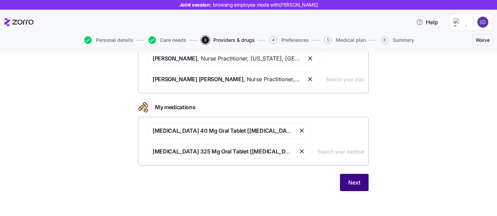
click at [354, 181] on span "Next" at bounding box center [355, 182] width 12 height 8
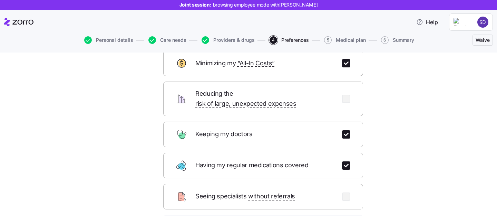
scroll to position [87, 0]
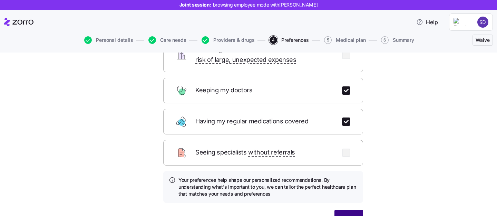
click at [356, 210] on button "Next" at bounding box center [349, 218] width 29 height 17
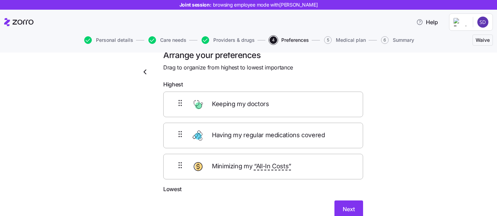
scroll to position [14, 0]
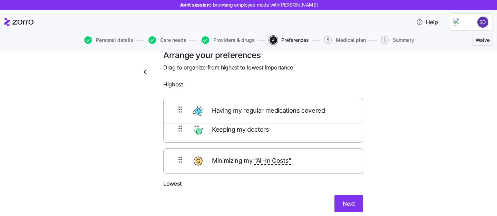
drag, startPoint x: 317, startPoint y: 137, endPoint x: 315, endPoint y: 100, distance: 37.7
click at [315, 100] on div "Keeping my doctors Having my regular medications covered Minimizing my “All-In …" at bounding box center [263, 136] width 200 height 88
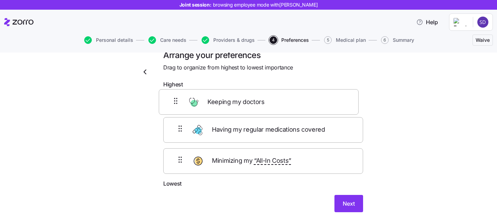
drag, startPoint x: 312, startPoint y: 134, endPoint x: 307, endPoint y: 97, distance: 37.6
click at [307, 97] on div "Having my regular medications covered Keeping my doctors Minimizing my “All-In …" at bounding box center [263, 136] width 200 height 88
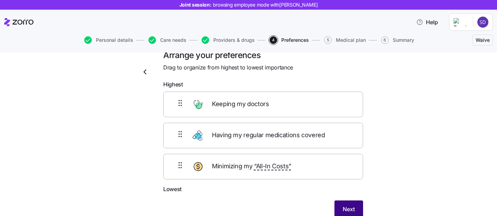
click at [350, 210] on span "Next" at bounding box center [349, 209] width 12 height 8
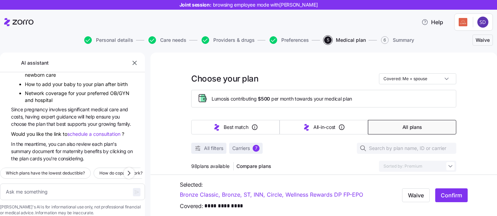
type textarea "x"
click at [136, 64] on icon "button" at bounding box center [134, 62] width 7 height 7
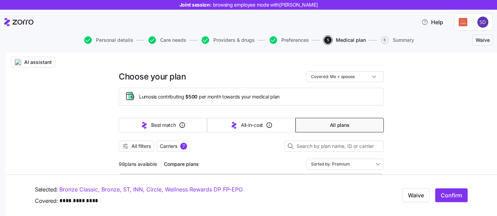
scroll to position [23, 0]
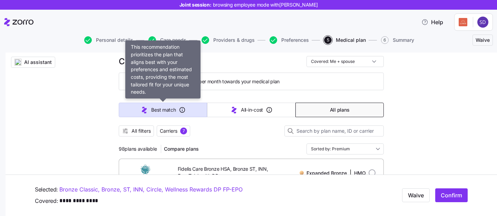
click at [181, 114] on button "Best match" at bounding box center [163, 110] width 88 height 15
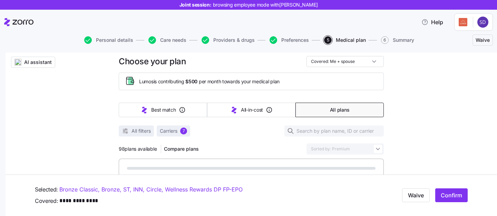
type input "Sorted by: Best match"
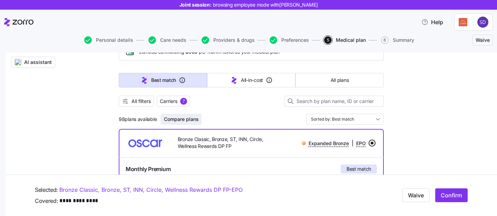
scroll to position [53, 0]
drag, startPoint x: 113, startPoint y: 118, endPoint x: 156, endPoint y: 118, distance: 42.8
click at [224, 117] on div "98 plans available Compare plans Sorted by: Best match" at bounding box center [251, 118] width 265 height 11
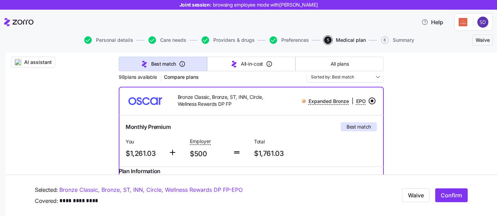
scroll to position [122, 0]
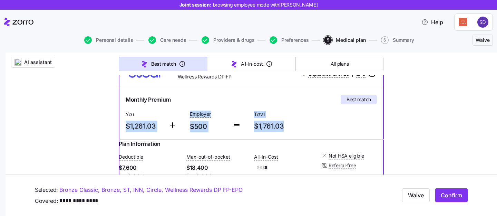
drag, startPoint x: 123, startPoint y: 129, endPoint x: 258, endPoint y: 133, distance: 134.8
click at [258, 134] on div "Monthly Premium Best match You $1,261.03 Employer $500 Total $1,761.03" at bounding box center [251, 113] width 257 height 43
click at [258, 133] on div "Total $1,761.03" at bounding box center [283, 121] width 64 height 28
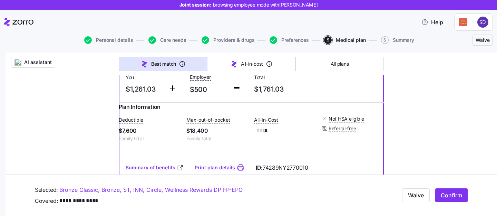
scroll to position [160, 0]
drag, startPoint x: 216, startPoint y: 139, endPoint x: 196, endPoint y: 139, distance: 20.0
click at [196, 134] on span "$18,400" at bounding box center [218, 130] width 62 height 9
click at [274, 134] on span "$$$ $" at bounding box center [285, 130] width 62 height 8
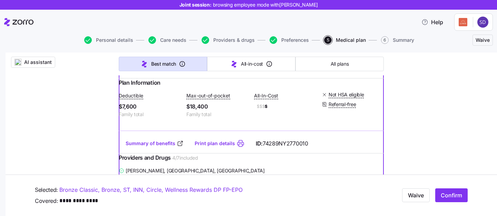
scroll to position [183, 0]
drag, startPoint x: 253, startPoint y: 150, endPoint x: 332, endPoint y: 150, distance: 79.1
click at [333, 150] on div "Summary of benefits Print plan details ID: 74289NY2770010" at bounding box center [251, 143] width 265 height 20
click at [332, 150] on div "Summary of benefits Print plan details ID: 74289NY2770010" at bounding box center [251, 143] width 265 height 20
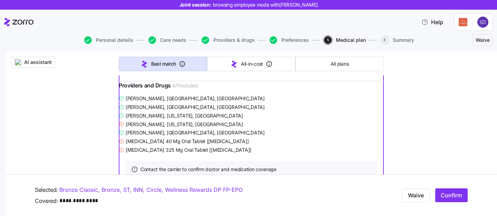
scroll to position [256, 0]
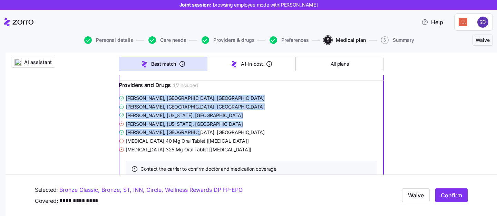
drag, startPoint x: 197, startPoint y: 146, endPoint x: 123, endPoint y: 114, distance: 80.4
click at [123, 114] on div "[PERSON_NAME] , [GEOGRAPHIC_DATA], [GEOGRAPHIC_DATA] [PERSON_NAME] , [GEOGRAPHI…" at bounding box center [251, 124] width 265 height 60
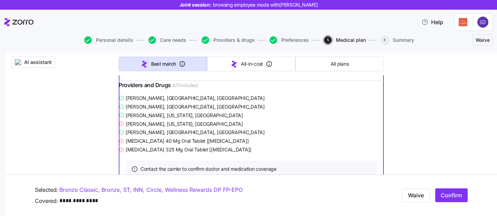
click at [267, 120] on div "[PERSON_NAME] , [US_STATE], [GEOGRAPHIC_DATA]" at bounding box center [251, 115] width 265 height 9
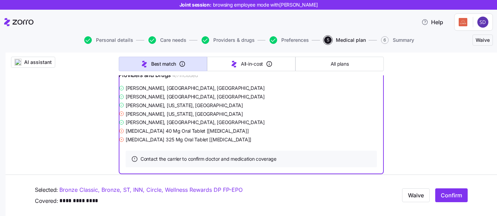
scroll to position [267, 0]
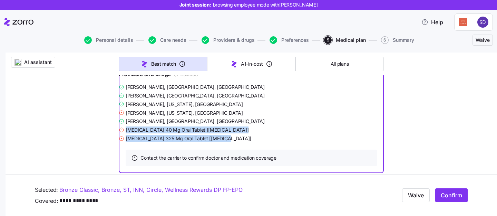
drag, startPoint x: 232, startPoint y: 151, endPoint x: 128, endPoint y: 141, distance: 104.4
click at [128, 141] on div "[PERSON_NAME] , [GEOGRAPHIC_DATA], [GEOGRAPHIC_DATA] [PERSON_NAME] , [GEOGRAPHI…" at bounding box center [251, 113] width 265 height 60
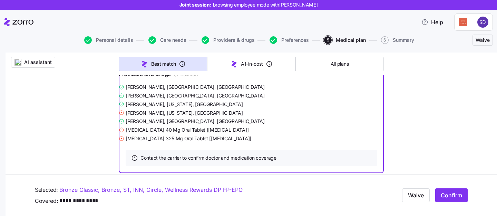
click at [218, 125] on div "[PERSON_NAME] , [GEOGRAPHIC_DATA], [GEOGRAPHIC_DATA]" at bounding box center [251, 121] width 265 height 9
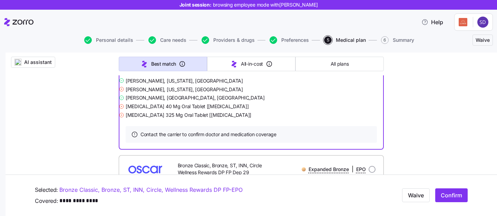
scroll to position [291, 0]
click at [277, 119] on div "[PERSON_NAME] , [GEOGRAPHIC_DATA], [GEOGRAPHIC_DATA] [PERSON_NAME] , [GEOGRAPHI…" at bounding box center [251, 89] width 265 height 60
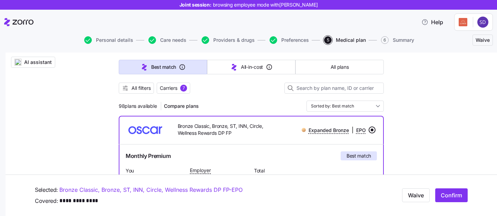
scroll to position [31, 0]
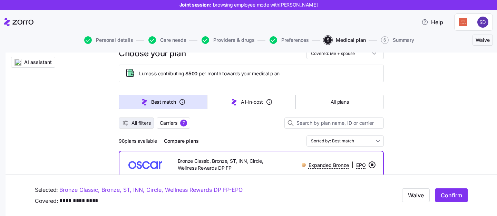
click at [134, 121] on span "All filters" at bounding box center [141, 123] width 19 height 7
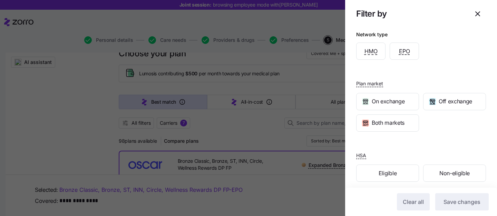
scroll to position [192, 0]
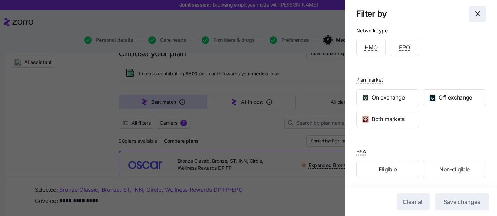
click at [481, 12] on icon "button" at bounding box center [478, 14] width 8 height 8
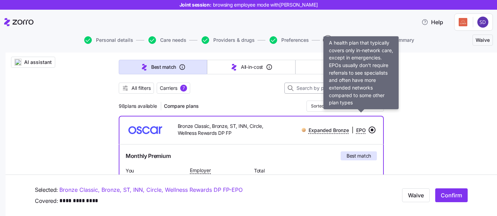
scroll to position [79, 0]
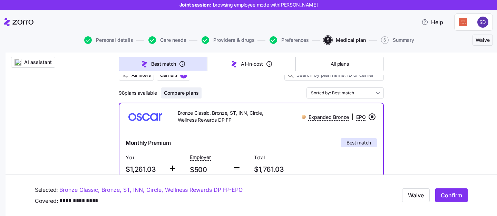
click at [182, 90] on span "Compare plans" at bounding box center [181, 92] width 35 height 7
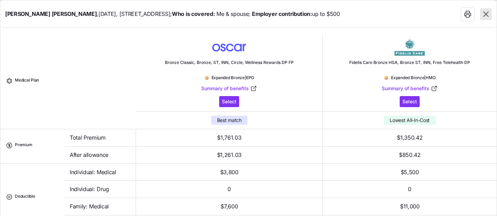
click at [492, 16] on div "[PERSON_NAME] , [DATE] , [STREET_ADDRESS] ; Who is covered: Me & spouse ; Emplo…" at bounding box center [248, 14] width 497 height 28
click at [493, 15] on div "[PERSON_NAME] , [DATE] , [STREET_ADDRESS] ; Who is covered: Me & spouse ; Emplo…" at bounding box center [248, 14] width 497 height 28
click at [490, 15] on icon "button" at bounding box center [486, 14] width 9 height 9
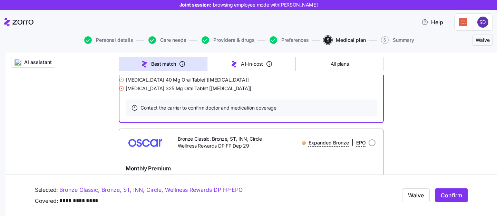
scroll to position [403, 0]
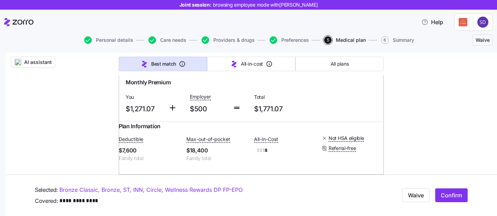
click at [372, 60] on input "radio" at bounding box center [372, 56] width 7 height 7
radio input "true"
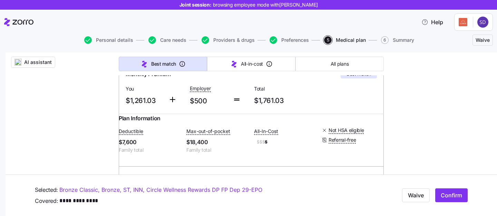
scroll to position [0, 0]
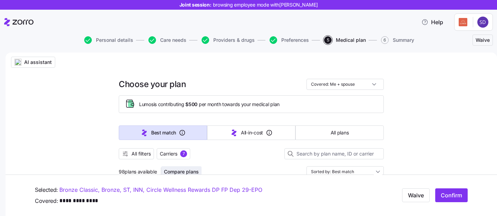
click at [177, 169] on span "Compare plans" at bounding box center [181, 171] width 35 height 7
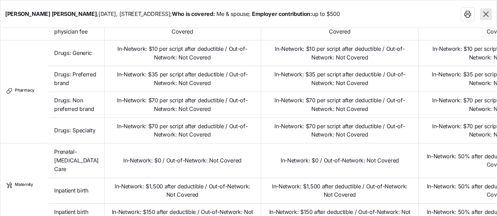
scroll to position [640, 0]
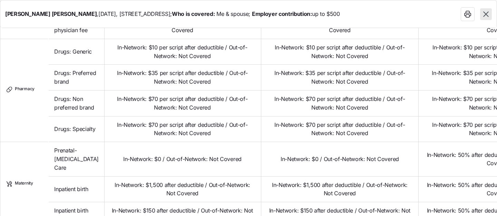
click at [488, 12] on icon "button" at bounding box center [486, 13] width 5 height 5
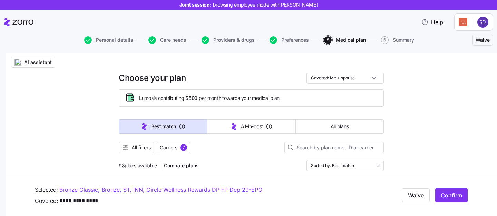
scroll to position [0, 0]
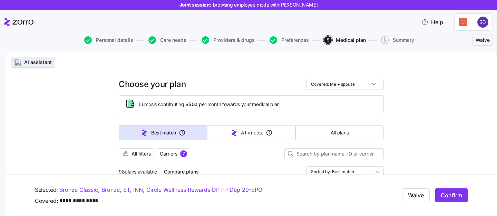
click at [40, 65] on span "AI assistant" at bounding box center [38, 62] width 28 height 7
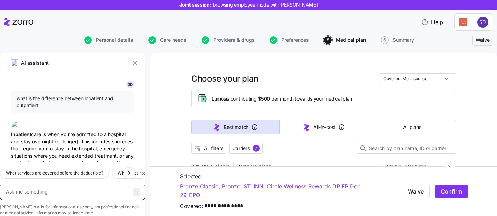
click at [74, 183] on textarea at bounding box center [72, 191] width 145 height 17
type textarea "x"
type textarea "w"
type textarea "x"
type textarea "wha"
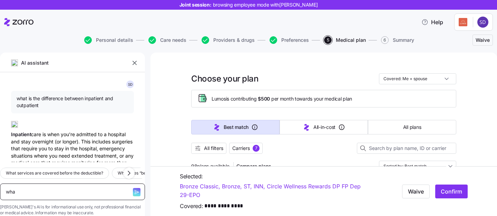
type textarea "x"
type textarea "what"
type textarea "x"
type textarea "what"
type textarea "x"
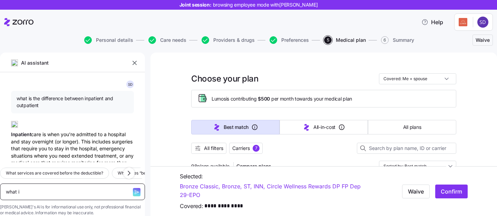
type textarea "what is"
type textarea "x"
type textarea "what is t"
type textarea "x"
type textarea "what is th"
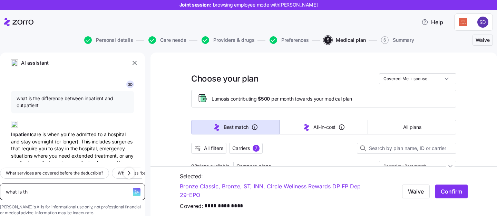
type textarea "x"
type textarea "what is the"
type textarea "x"
type textarea "what is the d"
type textarea "x"
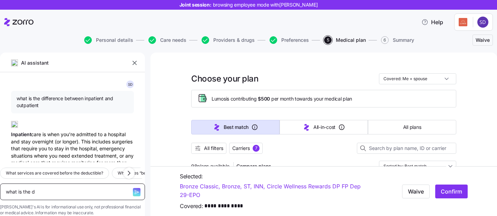
type textarea "what is the di"
type textarea "x"
type textarea "what is the dif"
type textarea "x"
type textarea "what is the diffe"
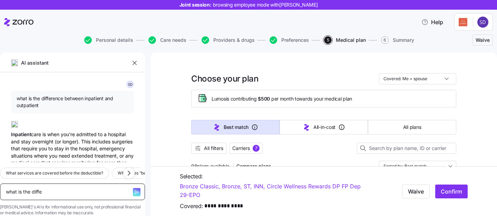
type textarea "x"
type textarea "what is the differ"
type textarea "x"
type textarea "what is the differe"
type textarea "x"
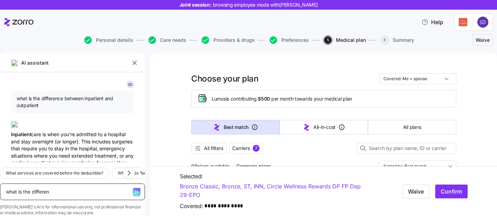
type textarea "what is the differenc"
type textarea "x"
type textarea "what is the difference"
type textarea "x"
type textarea "what is the difference"
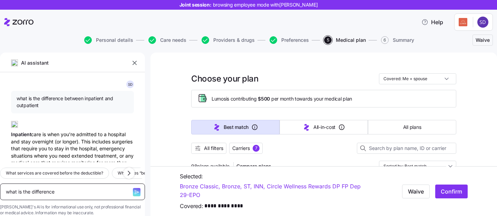
type textarea "x"
type textarea "what is the difference b"
type textarea "x"
type textarea "what is the difference be"
type textarea "x"
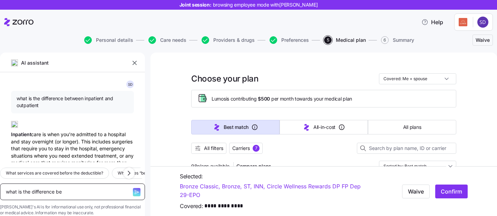
type textarea "what is the difference bet"
type textarea "x"
type textarea "what is the difference betw"
type textarea "x"
type textarea "what is the difference betwe"
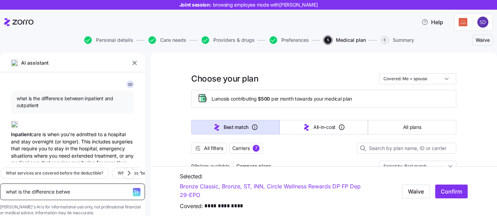
type textarea "x"
type textarea "what is the difference betwee"
type textarea "x"
type textarea "what is the difference between"
type textarea "x"
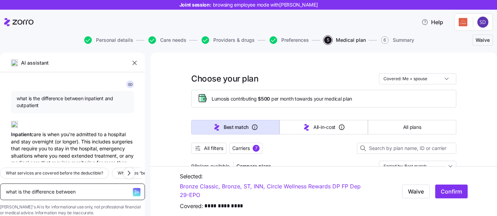
type textarea "what is the difference between"
type textarea "x"
type textarea "what is the difference between i"
type textarea "x"
type textarea "what is the difference between im"
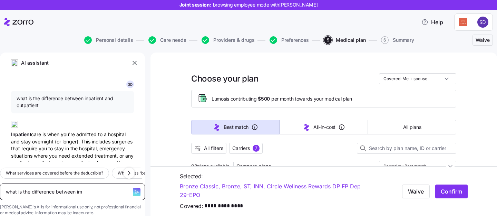
type textarea "x"
type textarea "what is the difference between imbe"
type textarea "x"
type textarea "what is the difference between imbed"
type textarea "x"
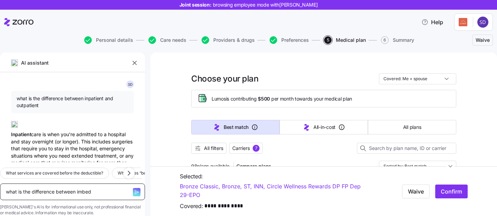
type textarea "what is the difference between imbedd"
type textarea "x"
type textarea "what is the difference between imbedde"
type textarea "x"
type textarea "what is the difference between imbedded"
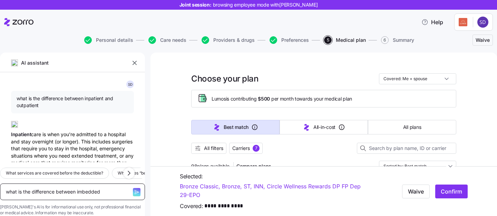
type textarea "x"
type textarea "what is the difference between imbedded"
type textarea "x"
type textarea "what is the difference between imbedded an"
type textarea "x"
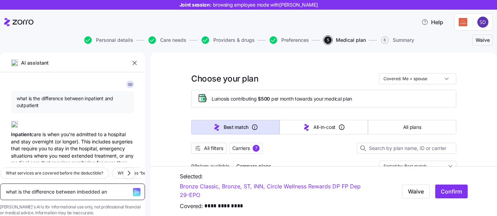
type textarea "what is the difference between imbedded and"
type textarea "x"
type textarea "what is the difference between imbedded and"
type textarea "x"
type textarea "what is the difference between imbedded and n"
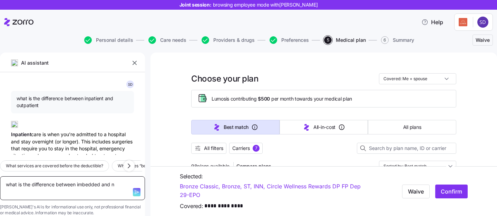
type textarea "x"
type textarea "what is the difference between imbedded and no"
type textarea "x"
type textarea "what is the difference between imbedded and non"
type textarea "x"
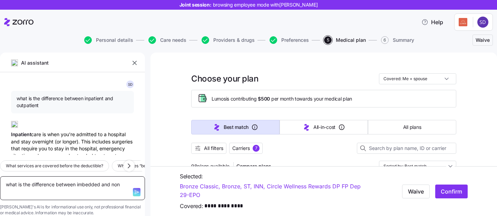
type textarea "what is the difference between imbedded and non"
type textarea "x"
type textarea "what is the difference between imbedded and non im"
type textarea "x"
type textarea "what is the difference between imbedded and non imb"
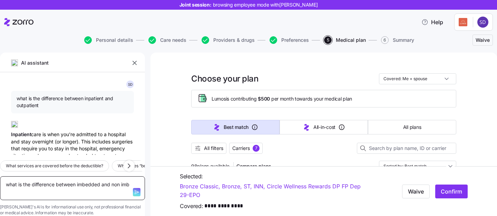
type textarea "x"
type textarea "what is the difference between imbedded and non imbed"
type textarea "x"
type textarea "what is the difference between imbedded and non imbedde"
type textarea "x"
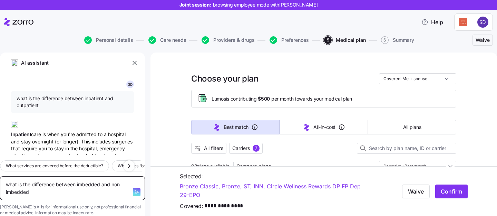
type textarea "what is the difference between imbedded and non imbedded"
type textarea "x"
type textarea "what is the difference between imbedded and non imbedded d"
type textarea "x"
type textarea "what is the difference between imbedded and non imbedded de"
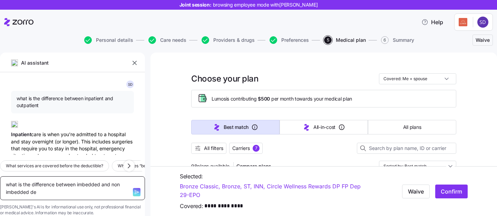
type textarea "x"
type textarea "what is the difference between imbedded and non imbedded ded"
type textarea "x"
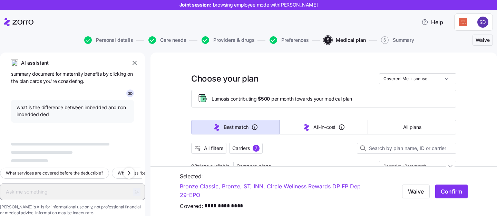
scroll to position [5345, 0]
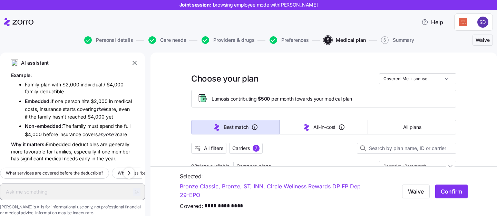
type textarea "x"
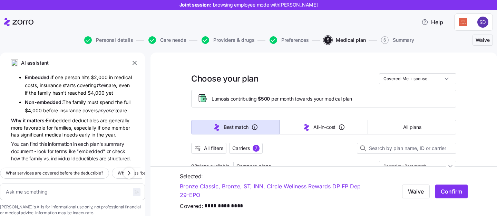
scroll to position [5520, 0]
click at [57, 183] on textarea at bounding box center [72, 191] width 145 height 17
type textarea "m"
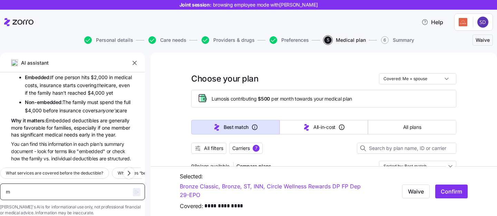
type textarea "x"
type textarea "my"
type textarea "x"
type textarea "my"
type textarea "x"
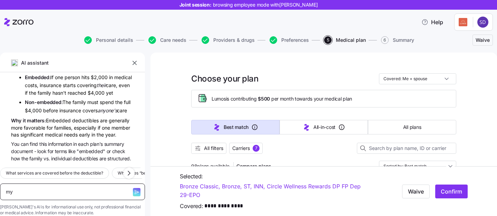
type textarea "my w"
type textarea "x"
type textarea "my wi"
type textarea "x"
type textarea "my wif"
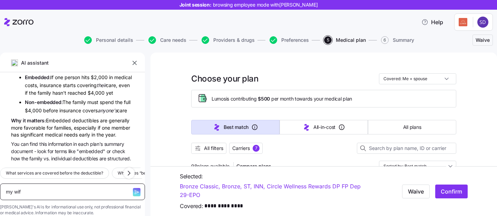
type textarea "x"
type textarea "my wife"
type textarea "x"
type textarea "my wife i"
type textarea "x"
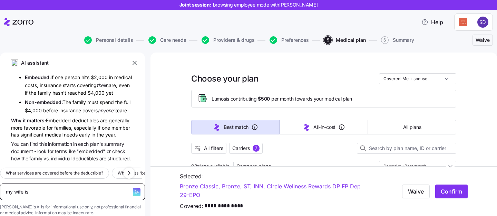
type textarea "my wife is"
type textarea "x"
type textarea "my wife is p"
type textarea "x"
type textarea "my wife is pr"
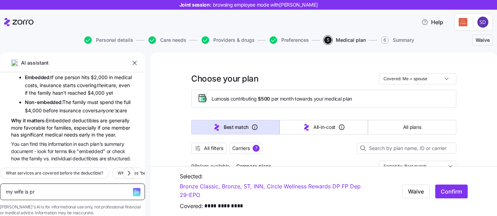
type textarea "x"
type textarea "my wife is pre"
type textarea "x"
type textarea "my wife is preg"
type textarea "x"
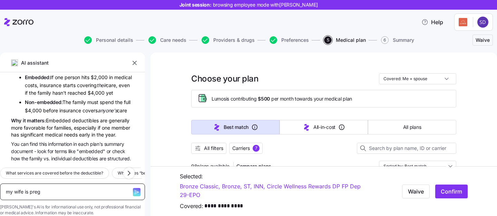
type textarea "my wife is pregn"
type textarea "x"
type textarea "my wife is pregna"
type textarea "x"
type textarea "my wife is [PERSON_NAME]"
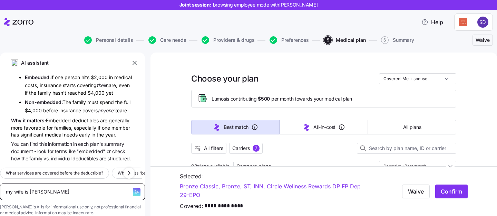
type textarea "x"
type textarea "my wife is pregnant"
type textarea "x"
type textarea "my wife is pregnant,"
type textarea "x"
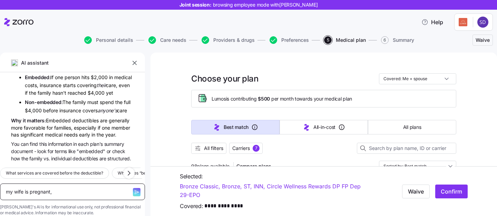
type textarea "my wife is pregnant, w"
type textarea "x"
type textarea "my wife is pregnant, wh"
type textarea "x"
type textarea "my wife is pregnant, wha"
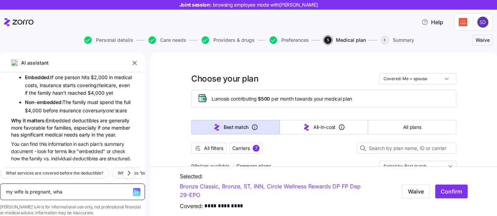
type textarea "x"
type textarea "my wife is pregnant, what"
type textarea "x"
type textarea "my wife is pregnant, what"
type textarea "x"
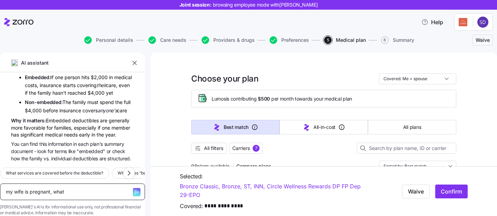
type textarea "my wife is pregnant, what p"
type textarea "x"
type textarea "my wife is pregnant, what pla"
type textarea "x"
type textarea "my wife is pregnant, what plan"
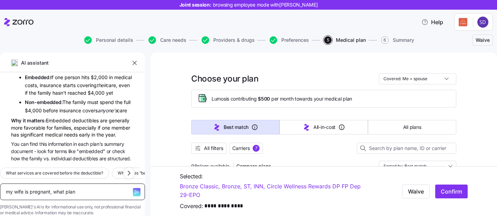
type textarea "x"
type textarea "my wife is pregnant, what plan"
type textarea "x"
type textarea "my wife is pregnant, what plan d"
type textarea "x"
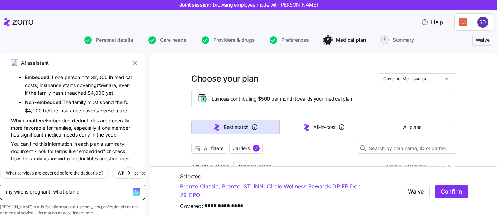
type textarea "my wife is pregnant, what plan do"
type textarea "x"
type textarea "my wife is pregnant, what plan do"
type textarea "x"
type textarea "my wife is pregnant, what plan do i"
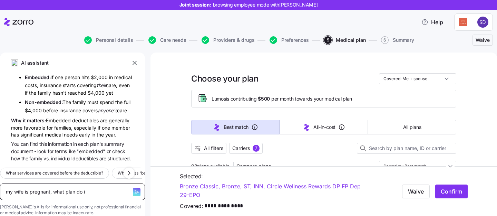
type textarea "x"
type textarea "my wife is pregnant, what plan do i"
type textarea "x"
type textarea "my wife is pregnant, what plan do i c"
type textarea "x"
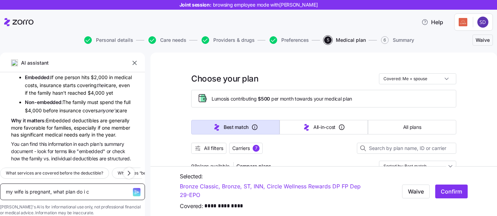
type textarea "my wife is pregnant, what plan do i ch"
type textarea "x"
type textarea "my wife is pregnant, what plan do i cho"
type textarea "x"
type textarea "my wife is pregnant, what plan do i choos"
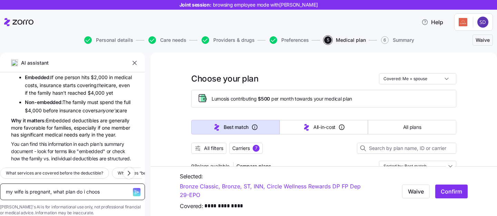
type textarea "x"
type textarea "my wife is pregnant, what plan do i choose"
type textarea "x"
type textarea "my wife is pregnant, what plan do i choose>"
type textarea "x"
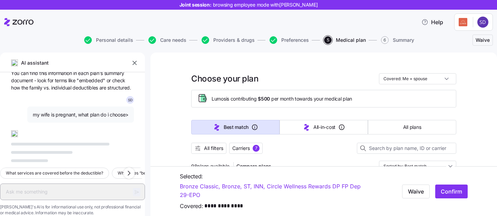
scroll to position [5591, 0]
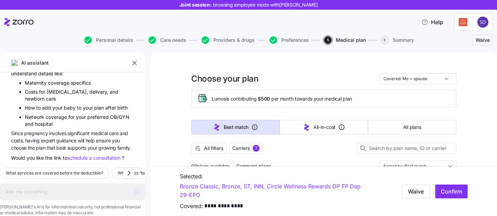
type textarea "x"
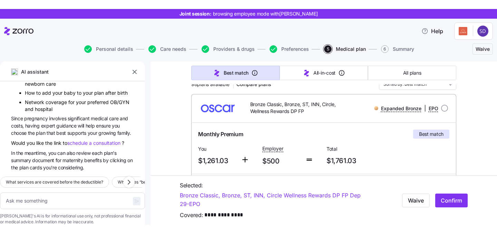
scroll to position [99, 0]
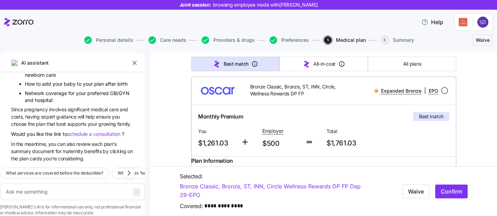
click at [446, 91] on input "radio" at bounding box center [445, 90] width 7 height 7
radio input "true"
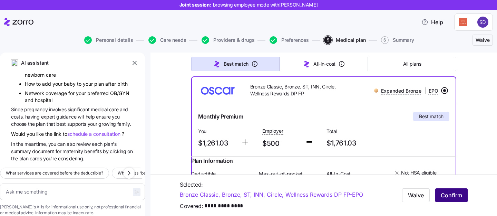
click at [452, 194] on span "Confirm" at bounding box center [451, 195] width 21 height 8
type textarea "x"
